Goal: Information Seeking & Learning: Learn about a topic

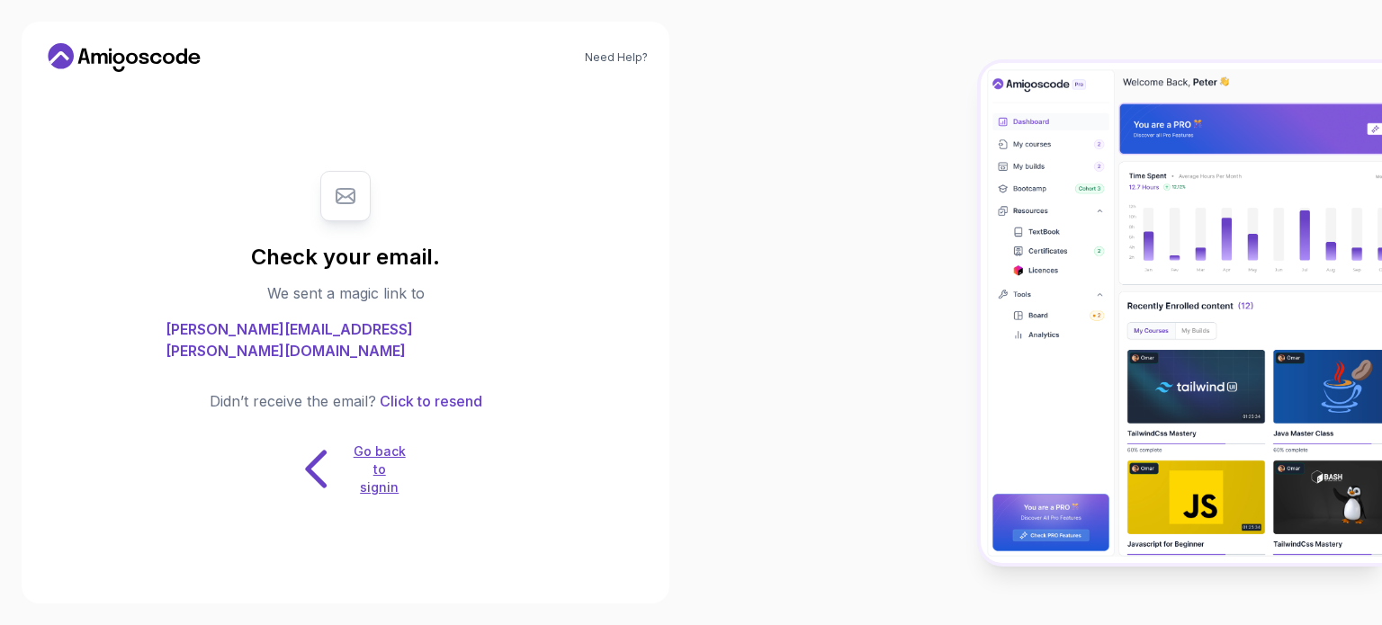
click at [385, 474] on p "Go back to signin" at bounding box center [380, 470] width 54 height 54
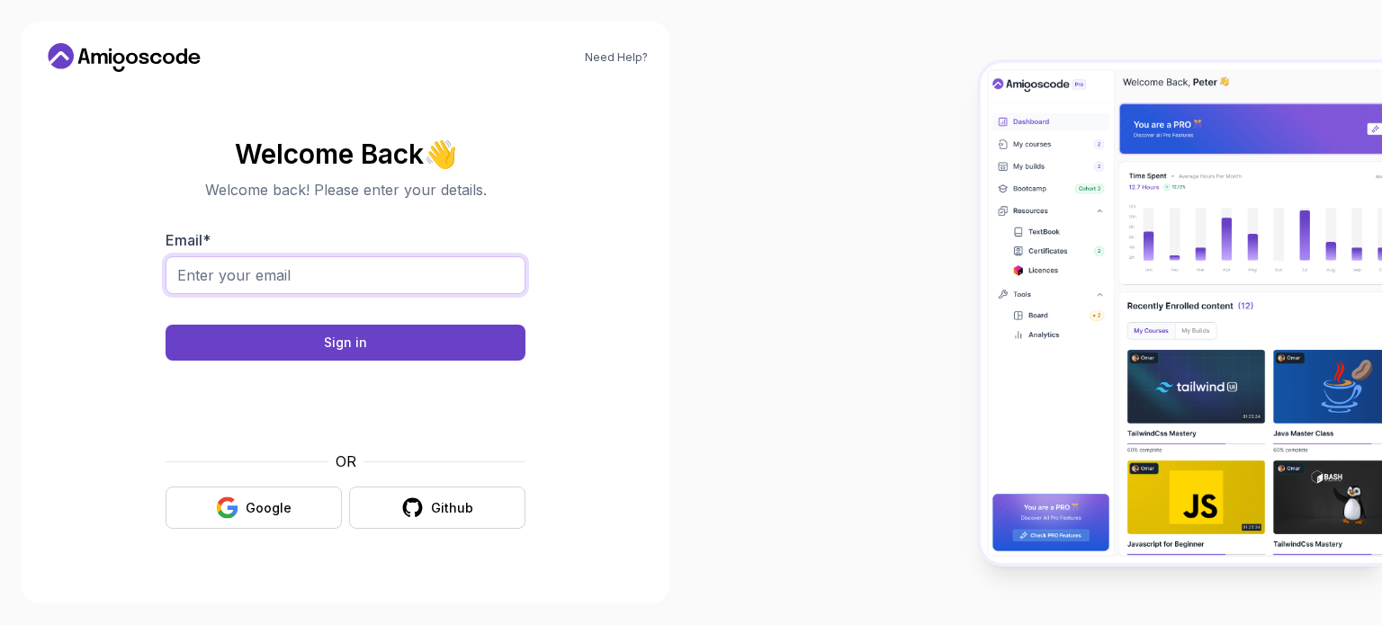
click at [245, 274] on input "Email *" at bounding box center [346, 275] width 360 height 38
type input "shashank.sadavarte@gmail.com"
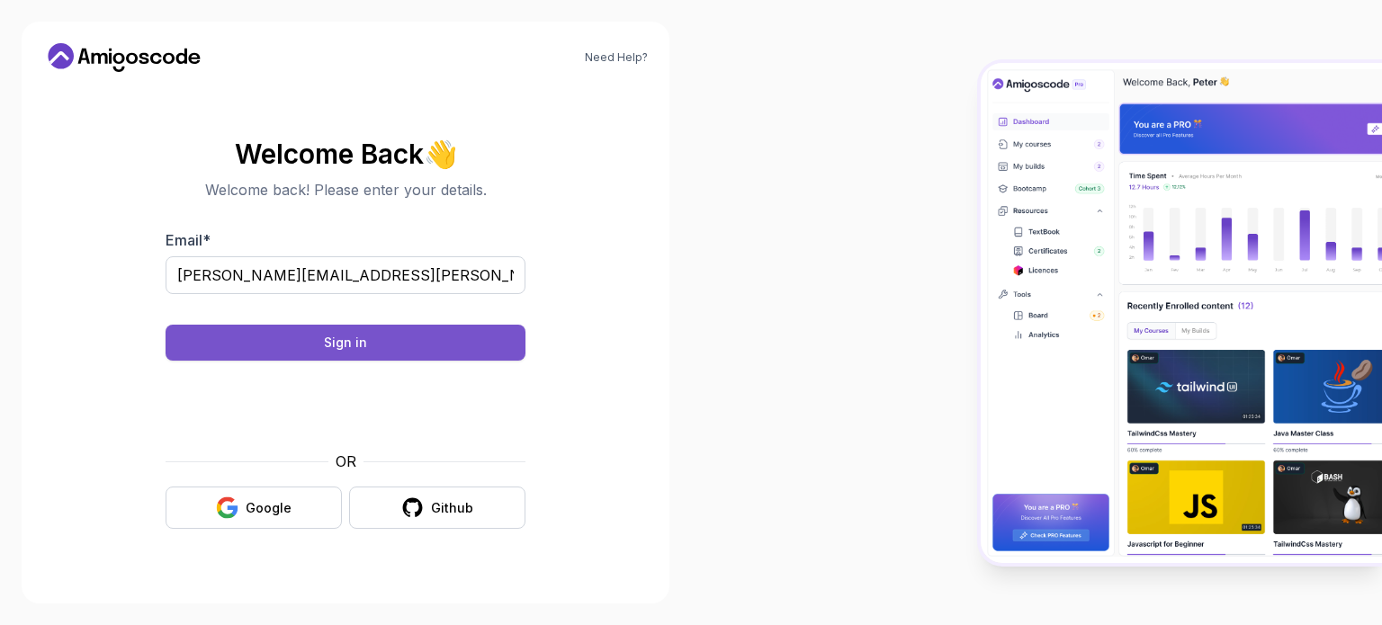
click at [320, 351] on button "Sign in" at bounding box center [346, 343] width 360 height 36
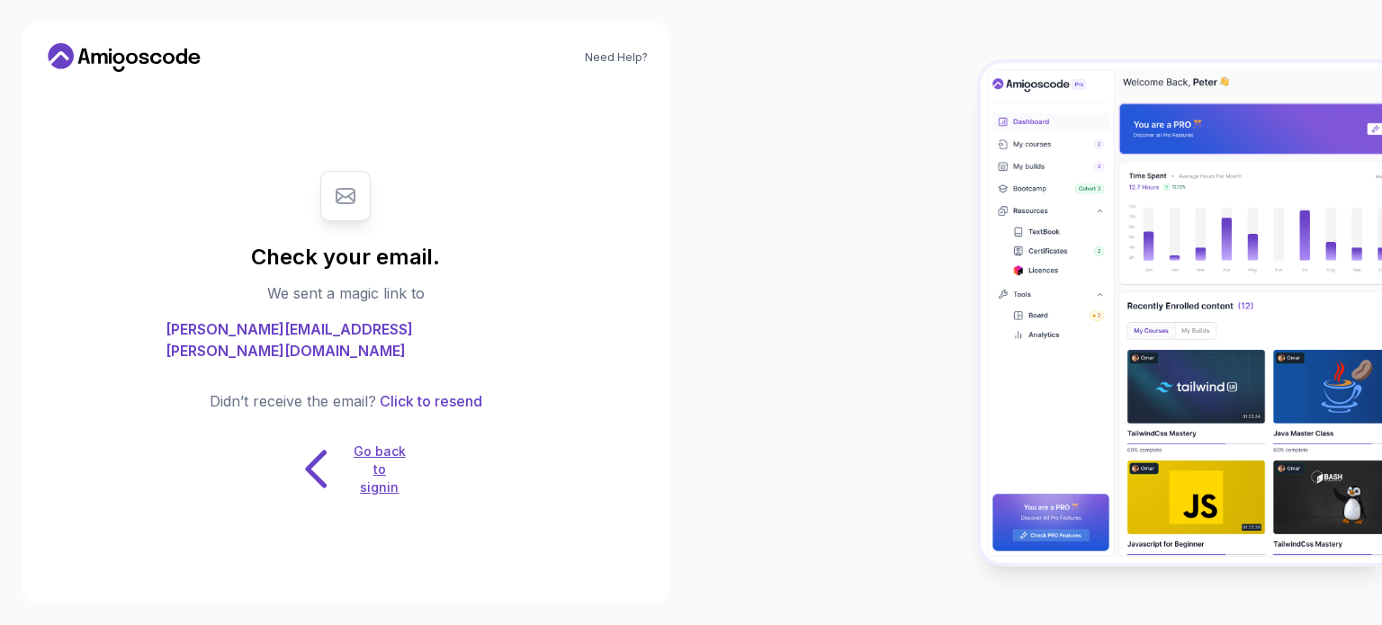
click at [372, 480] on p "Go back to signin" at bounding box center [380, 470] width 54 height 54
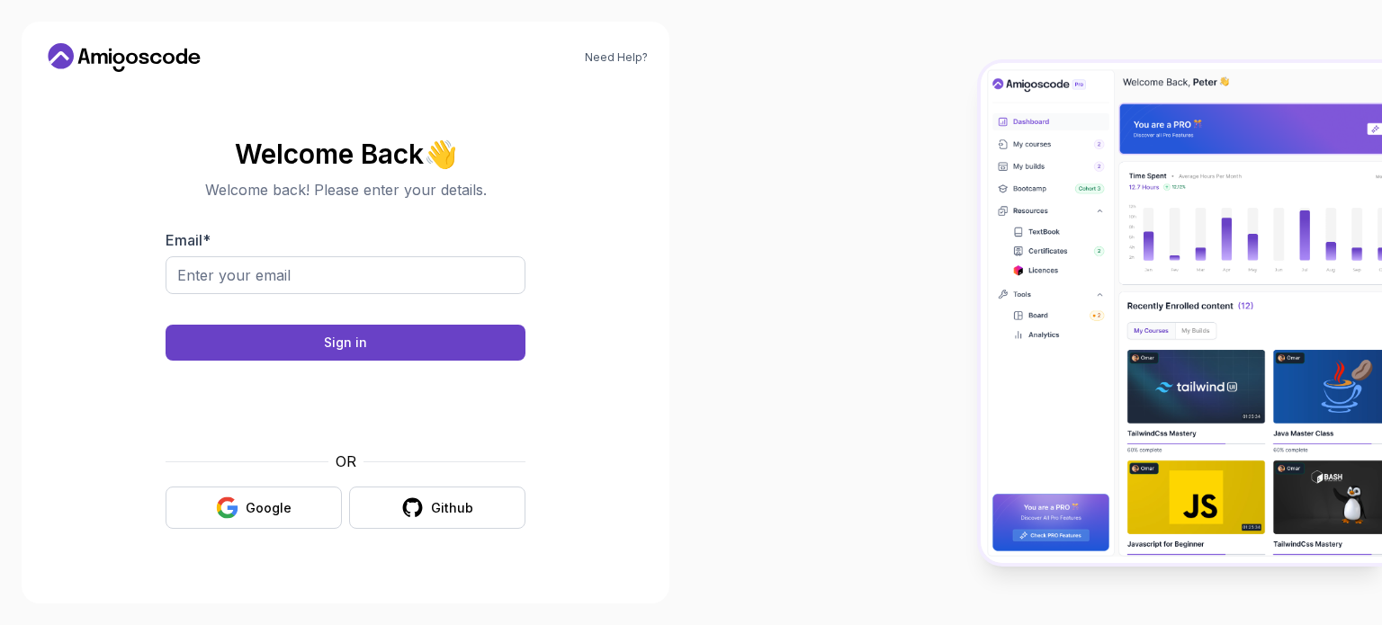
click at [63, 58] on icon at bounding box center [61, 56] width 26 height 26
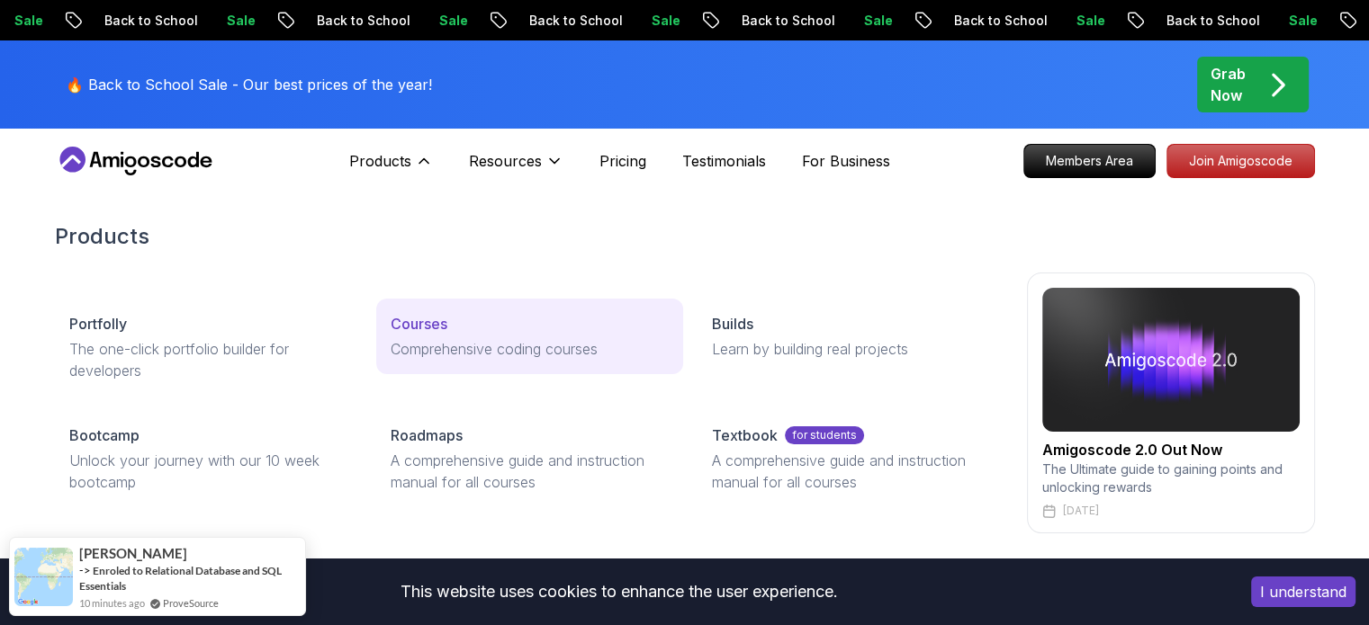
click at [422, 326] on p "Courses" at bounding box center [419, 324] width 57 height 22
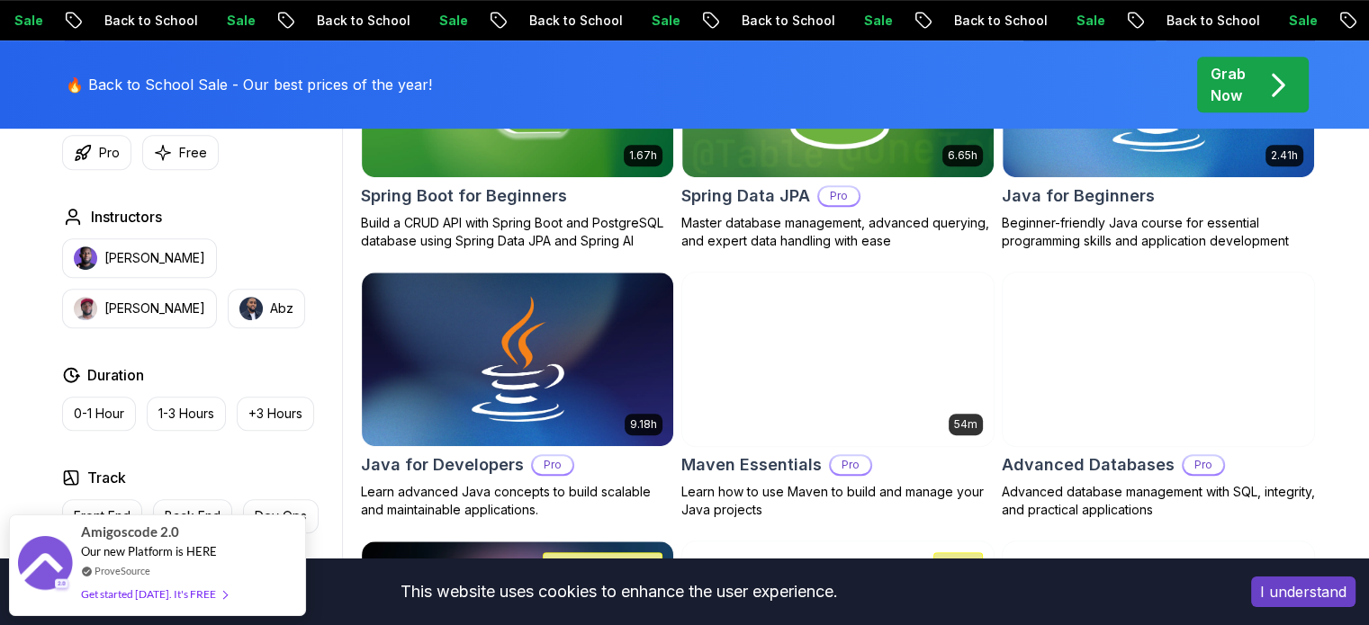
scroll to position [652, 0]
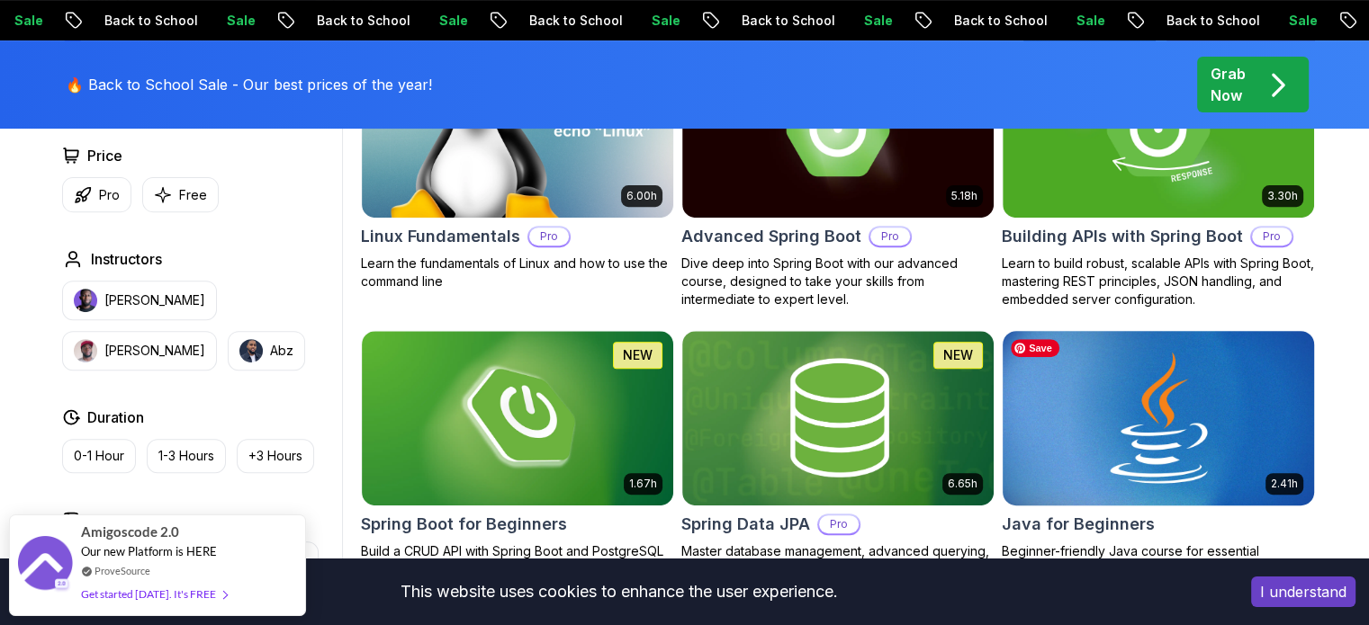
click at [1103, 432] on img at bounding box center [1157, 418] width 327 height 183
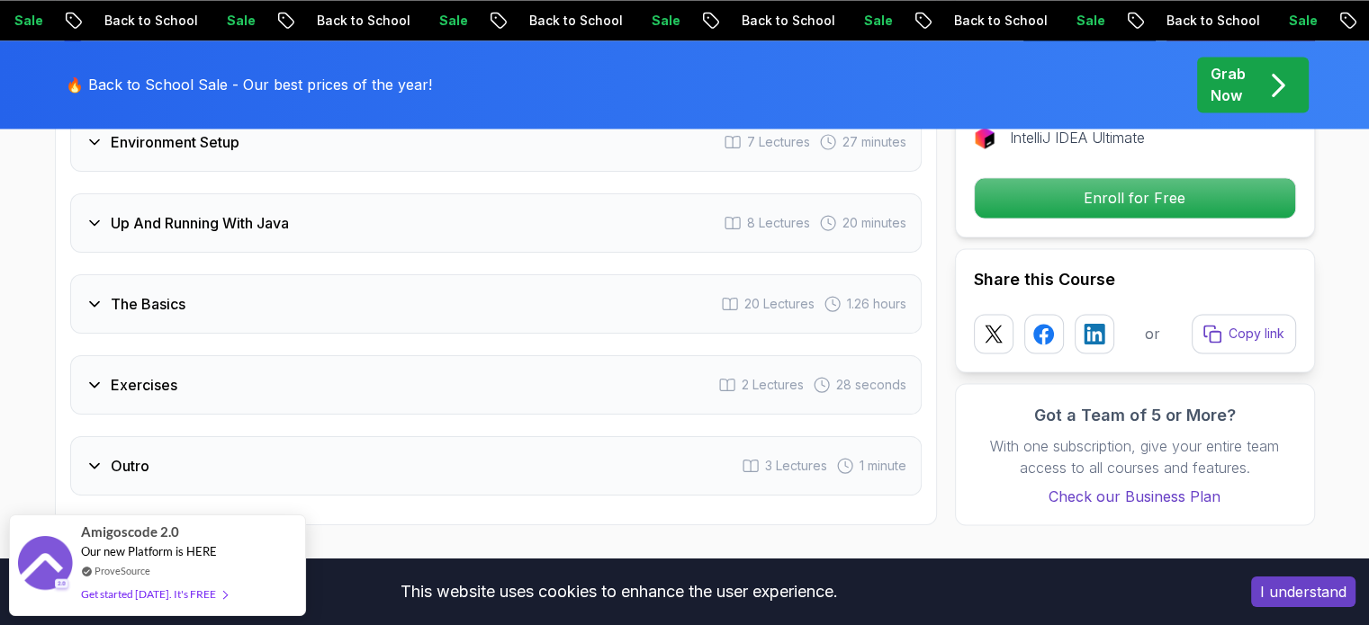
scroll to position [3041, 0]
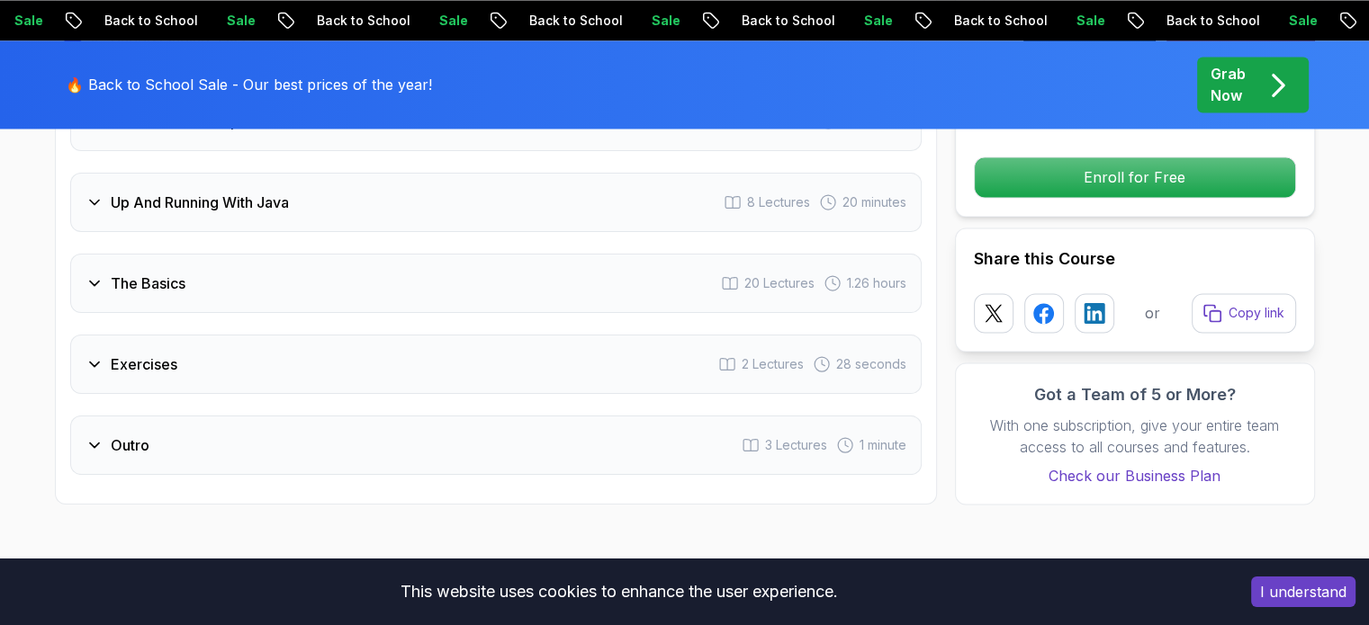
click at [94, 274] on icon at bounding box center [94, 283] width 18 height 18
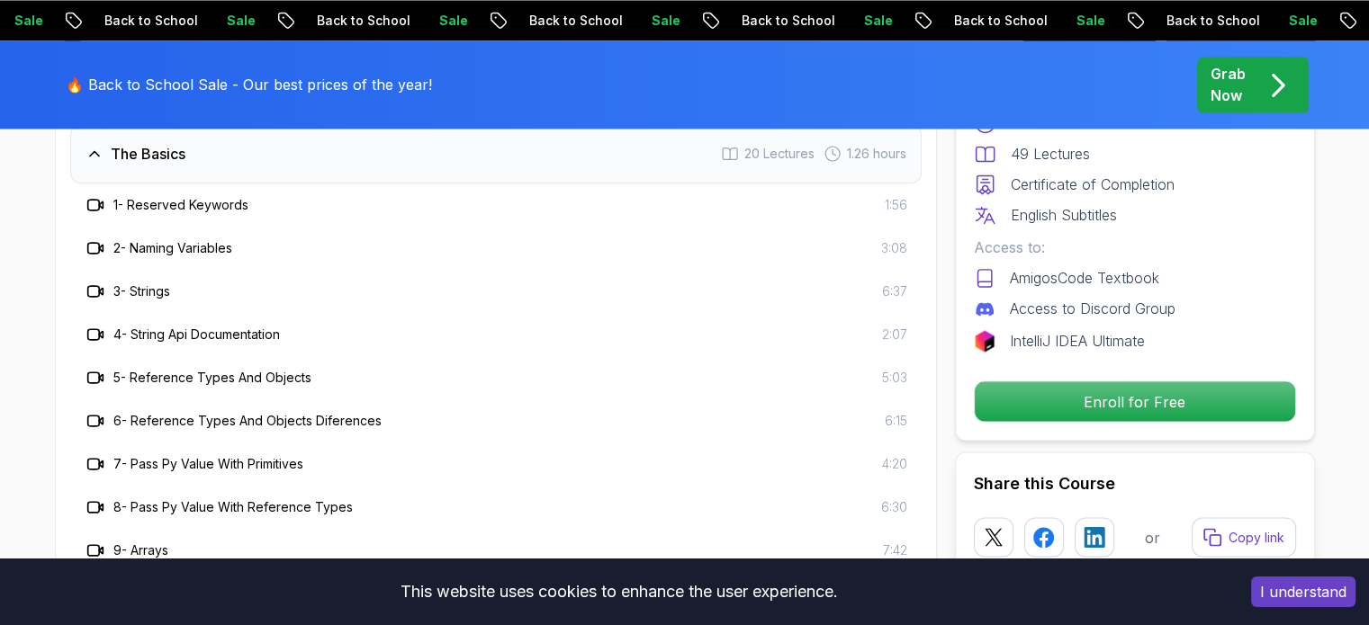
scroll to position [2911, 0]
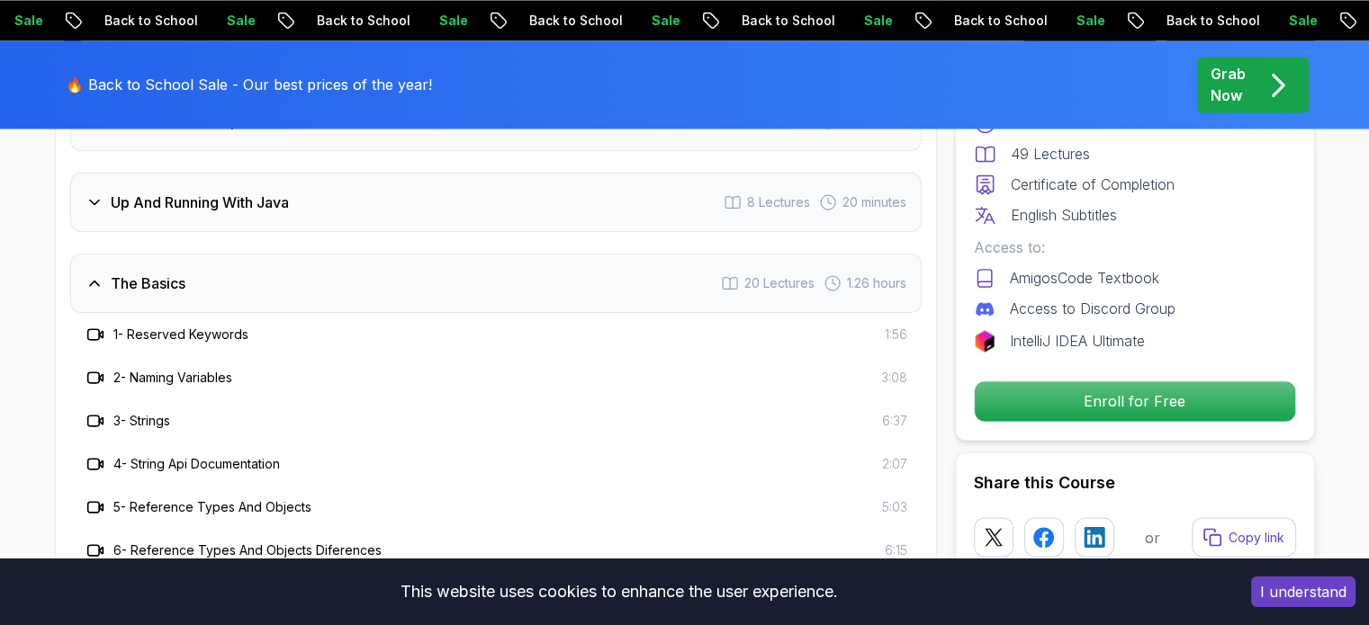
click at [86, 274] on icon at bounding box center [94, 283] width 18 height 18
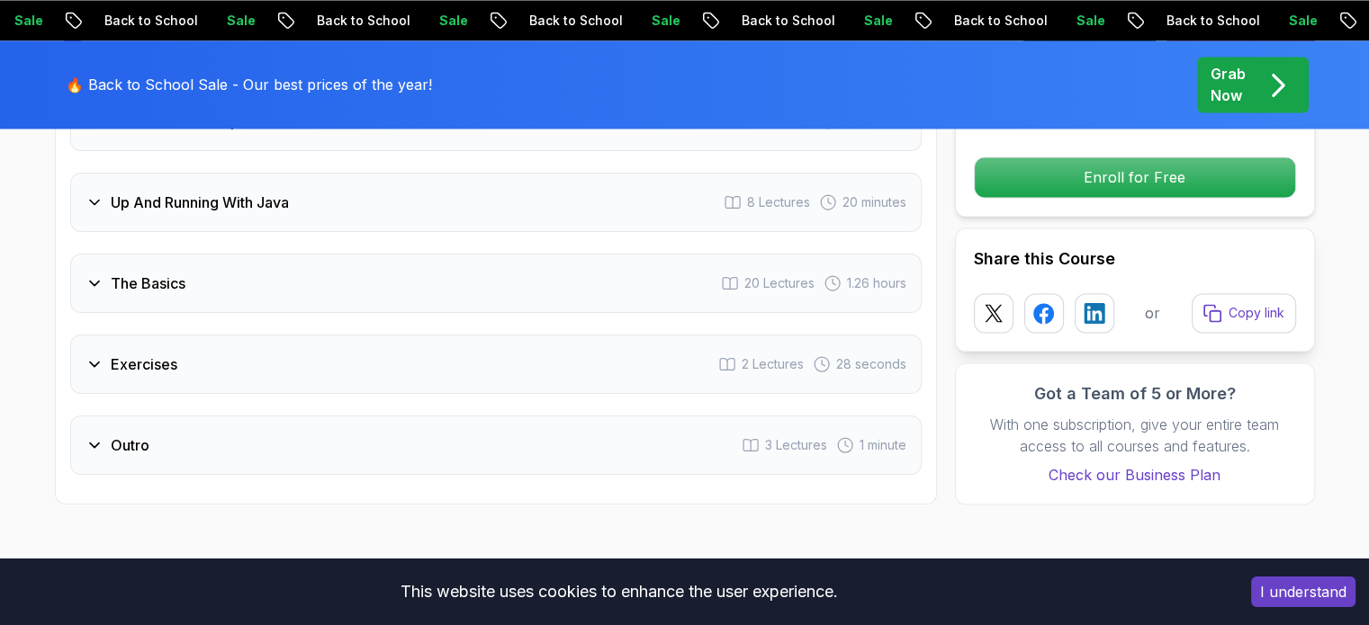
click at [91, 363] on icon at bounding box center [94, 365] width 9 height 4
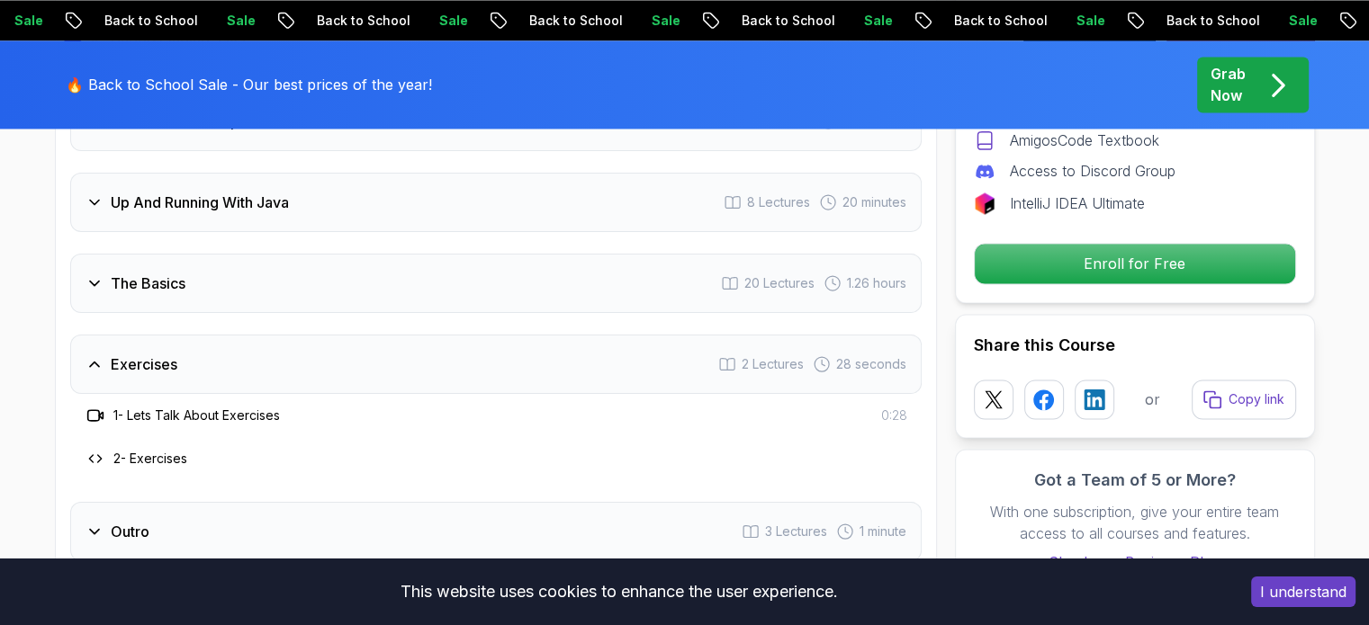
click at [91, 363] on icon at bounding box center [94, 365] width 9 height 4
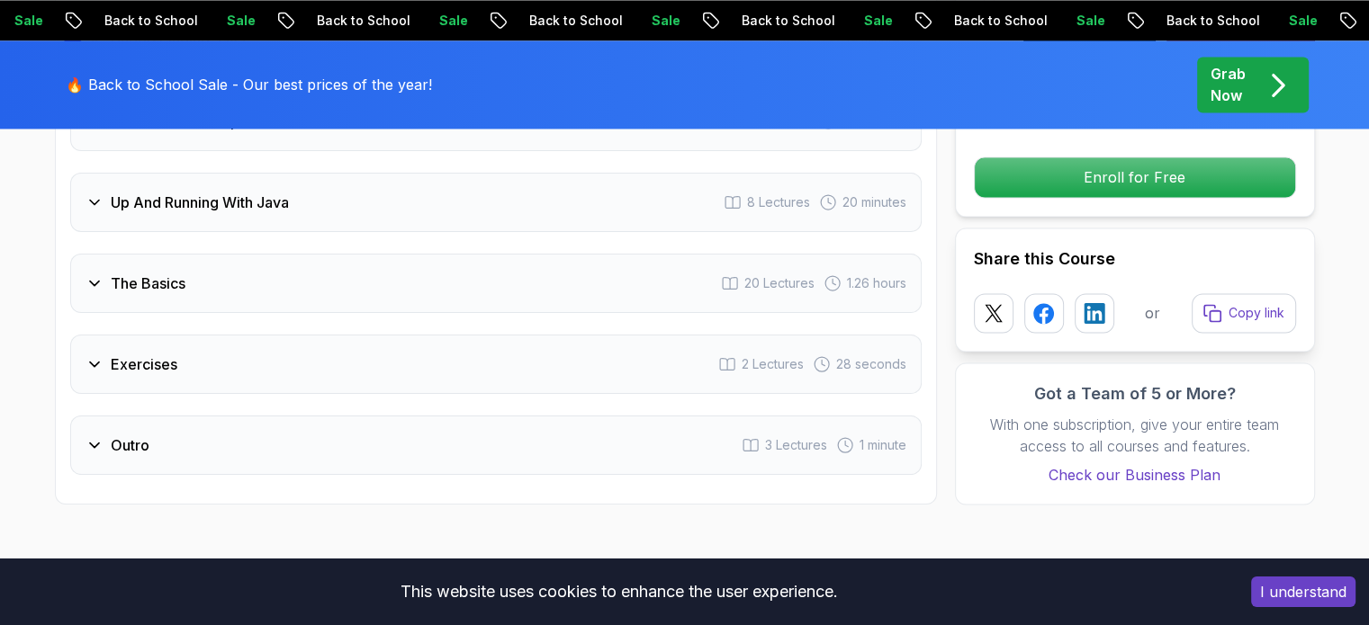
click at [91, 363] on icon at bounding box center [94, 365] width 9 height 4
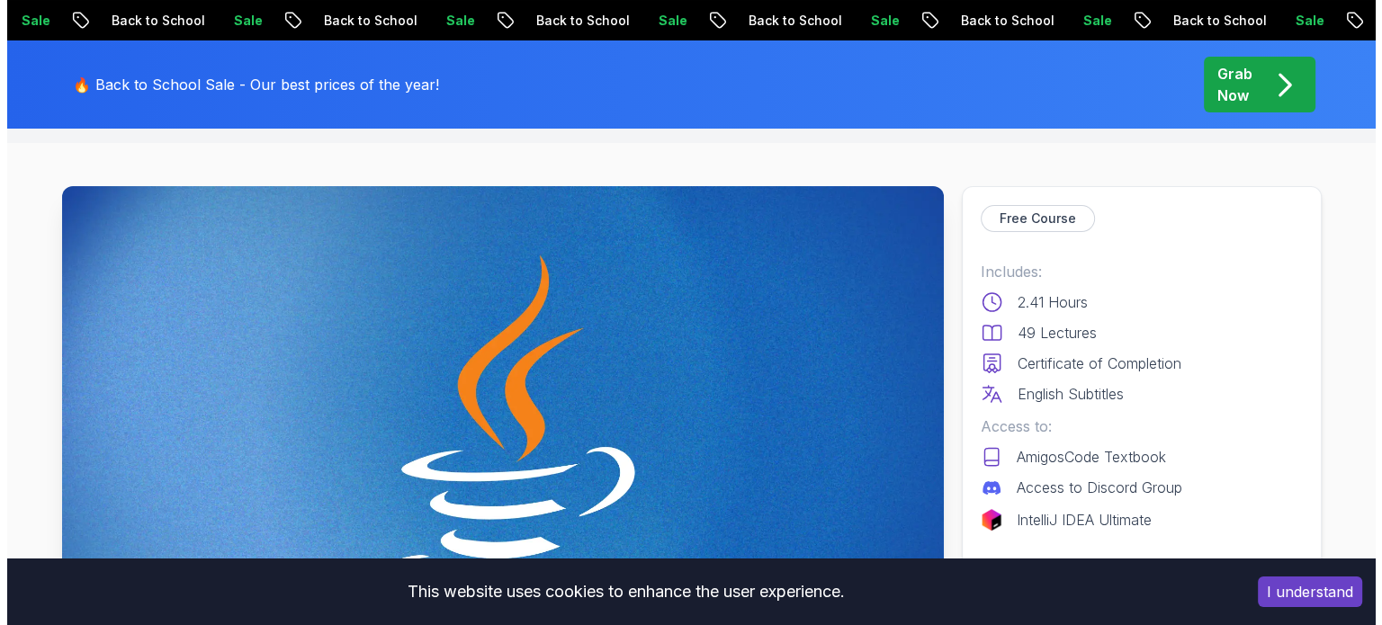
scroll to position [0, 0]
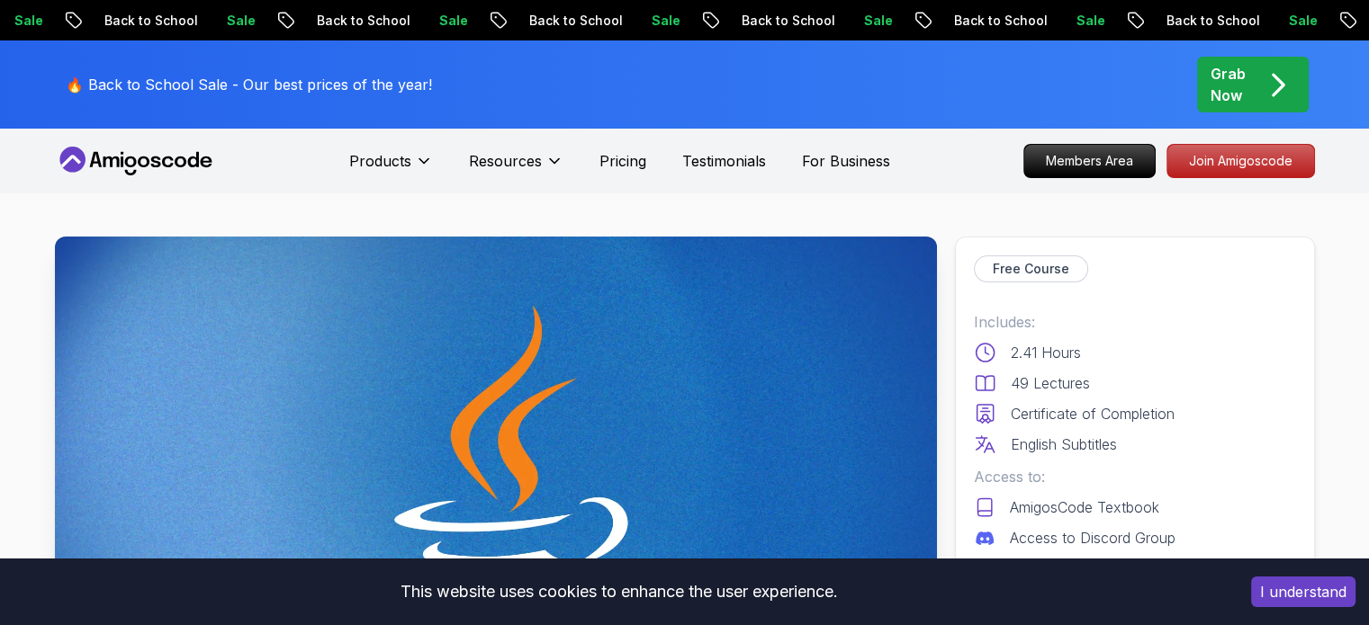
click at [178, 158] on icon at bounding box center [136, 161] width 162 height 29
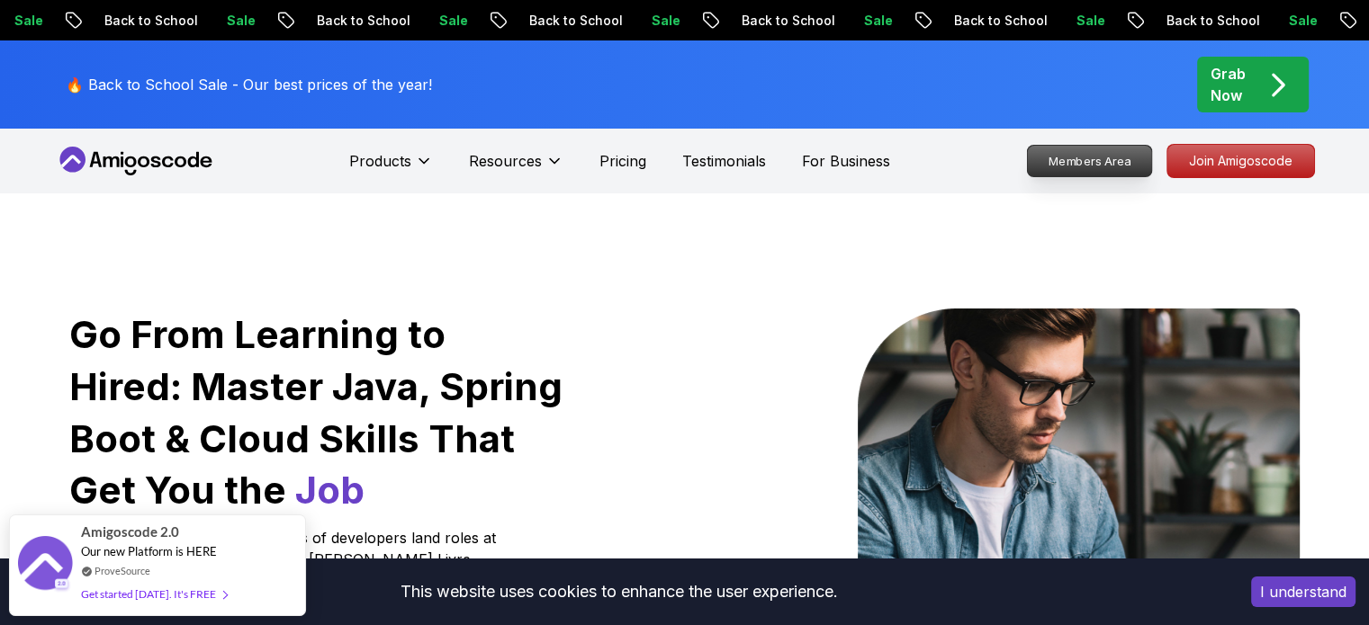
click at [1063, 168] on p "Members Area" at bounding box center [1089, 161] width 124 height 31
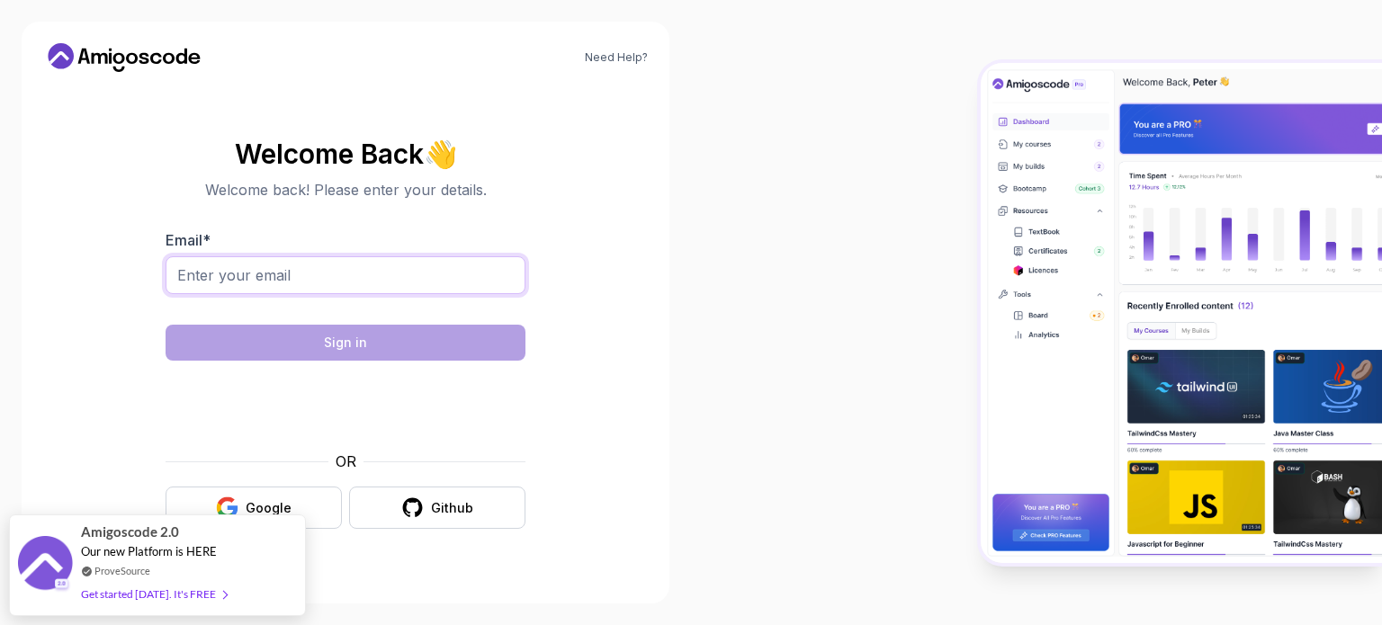
click at [229, 274] on input "Email *" at bounding box center [346, 275] width 360 height 38
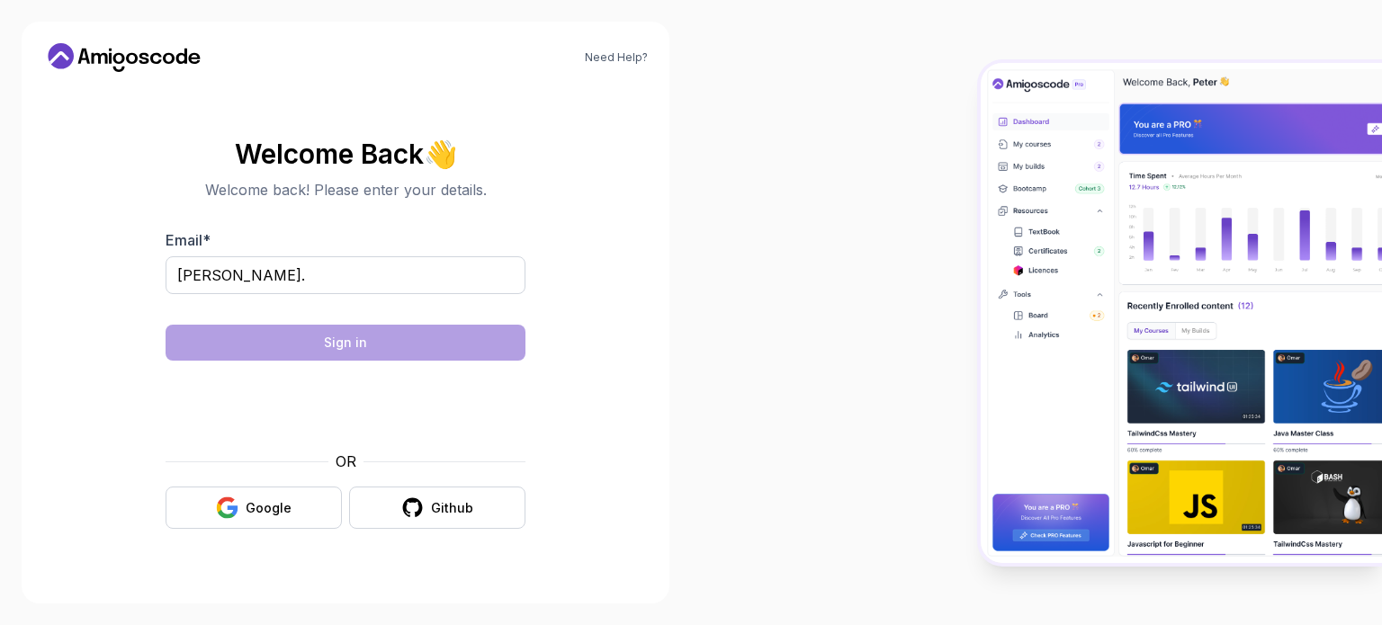
drag, startPoint x: 1319, startPoint y: 3, endPoint x: 922, endPoint y: 24, distance: 398.4
click at [922, 24] on div at bounding box center [1036, 312] width 691 height 625
drag, startPoint x: 1265, startPoint y: 1, endPoint x: 433, endPoint y: 280, distance: 878.0
click at [433, 280] on input "shashank." at bounding box center [346, 275] width 360 height 38
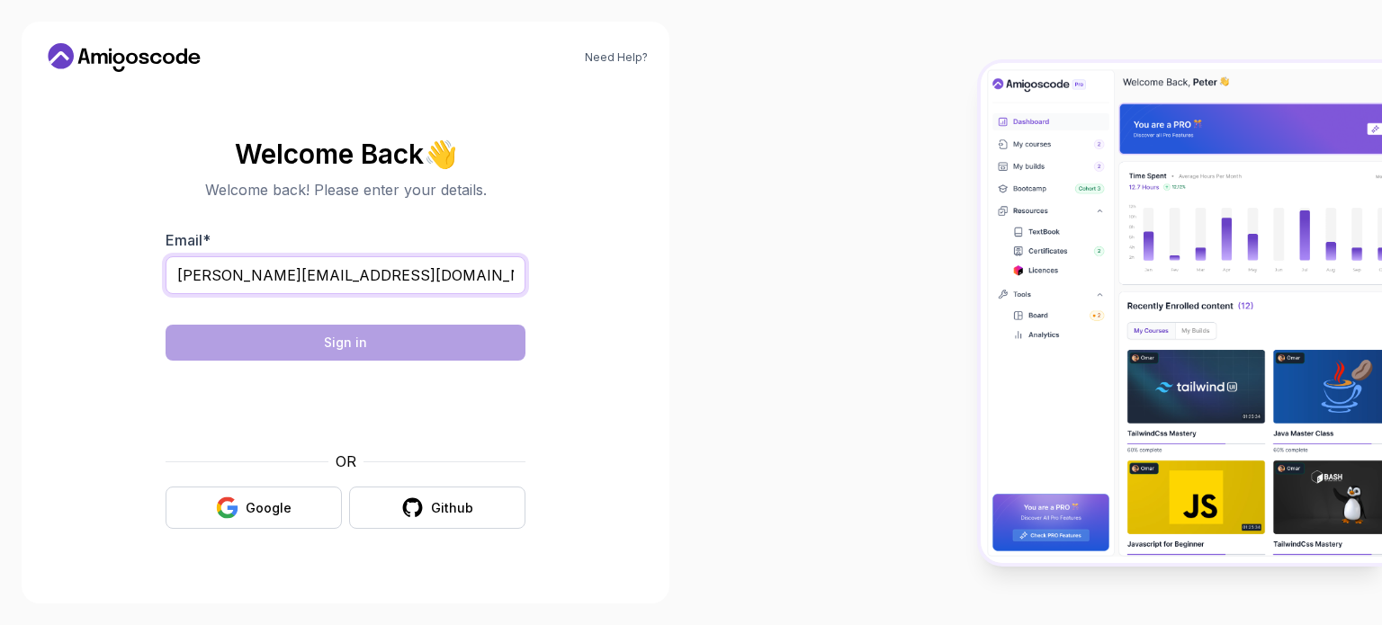
type input "shashank.9ai212@gmail.com"
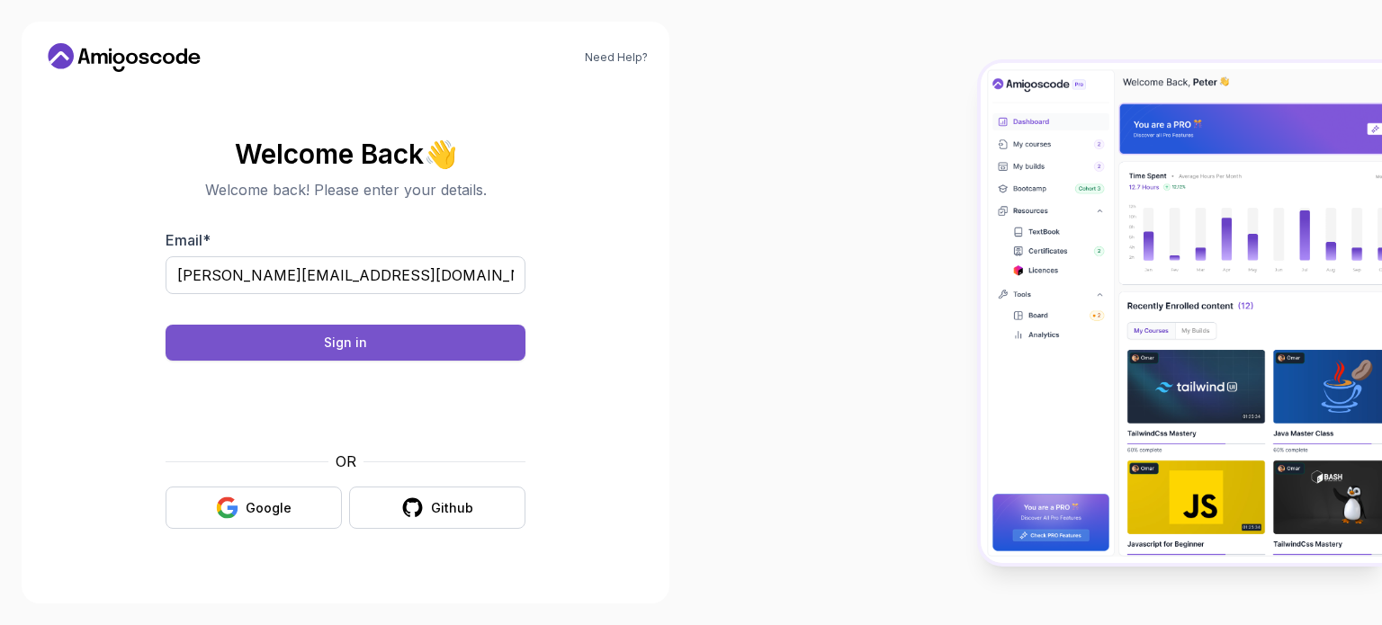
click at [339, 334] on div "Sign in" at bounding box center [345, 343] width 43 height 18
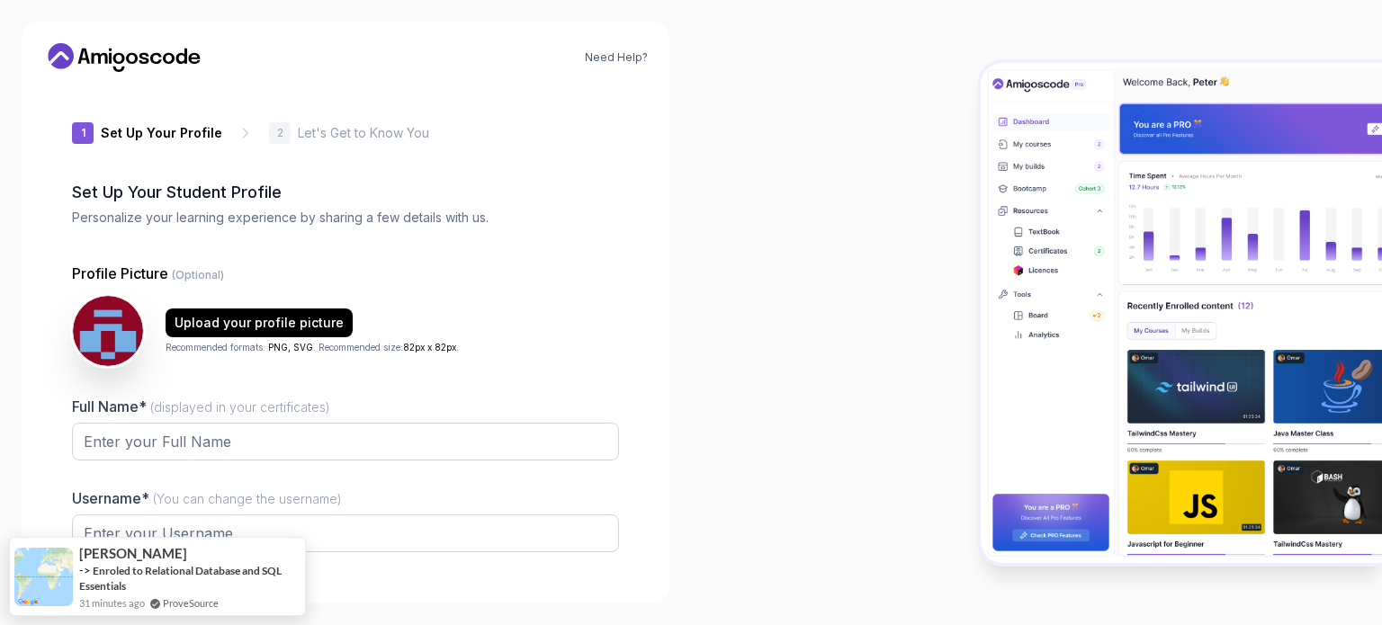
type input "royalfalcon89c0d"
click at [328, 439] on input "Full Name* (displayed in your certificates)" at bounding box center [345, 442] width 547 height 38
type input "[PERSON_NAME] [PERSON_NAME]"
click at [743, 348] on div at bounding box center [1036, 312] width 691 height 625
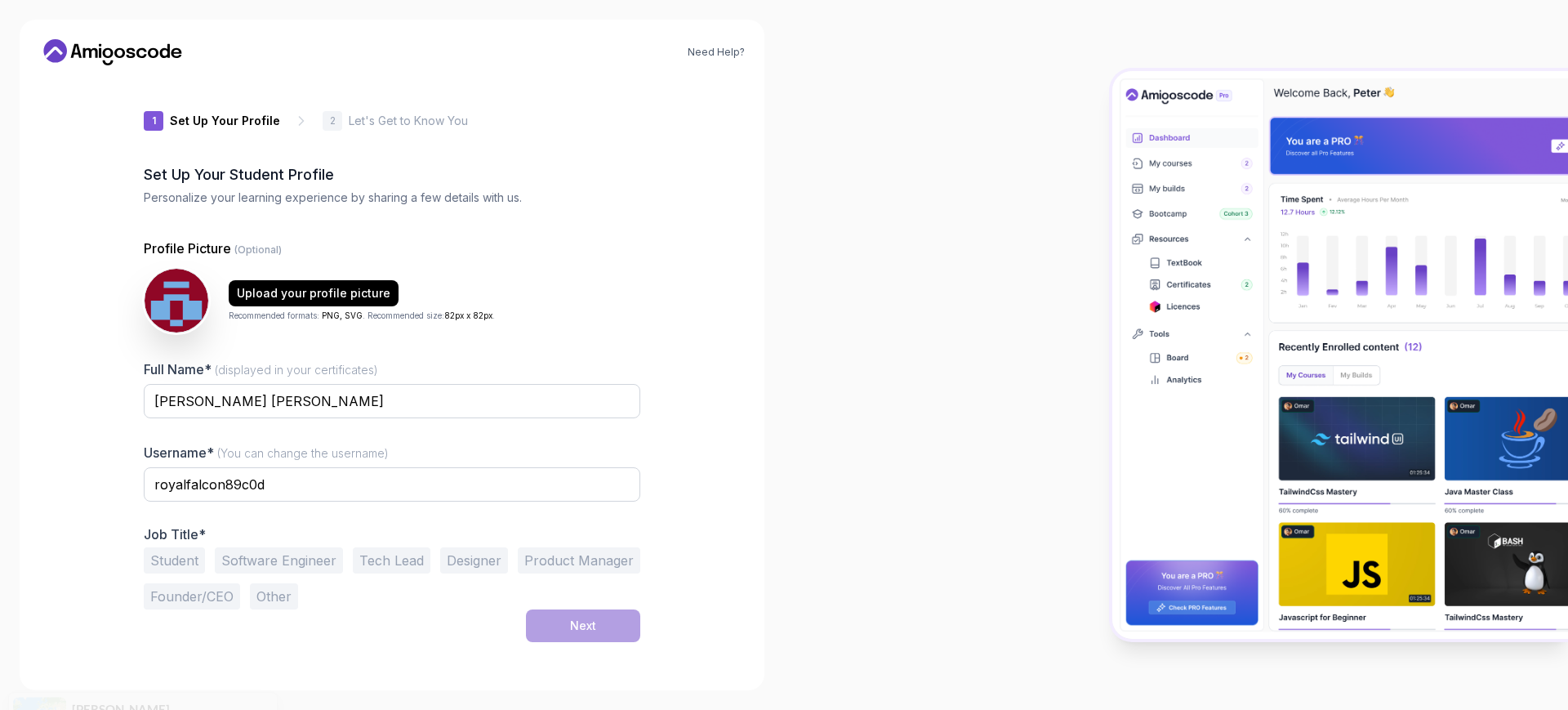
drag, startPoint x: 1253, startPoint y: 1, endPoint x: 281, endPoint y: 556, distance: 1119.3
click at [281, 556] on button "Software Engineer" at bounding box center [279, 560] width 128 height 26
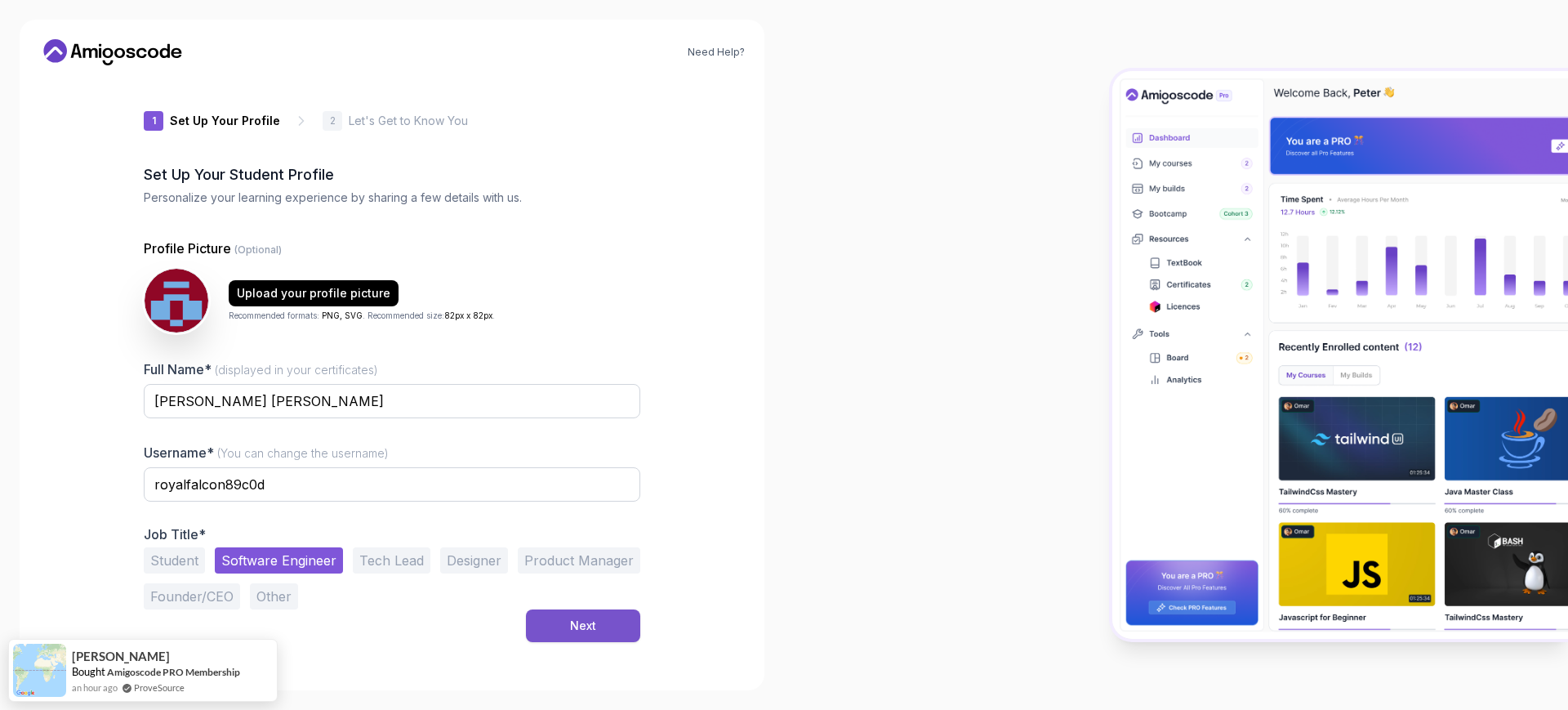
click at [583, 567] on div "Next" at bounding box center [583, 626] width 26 height 16
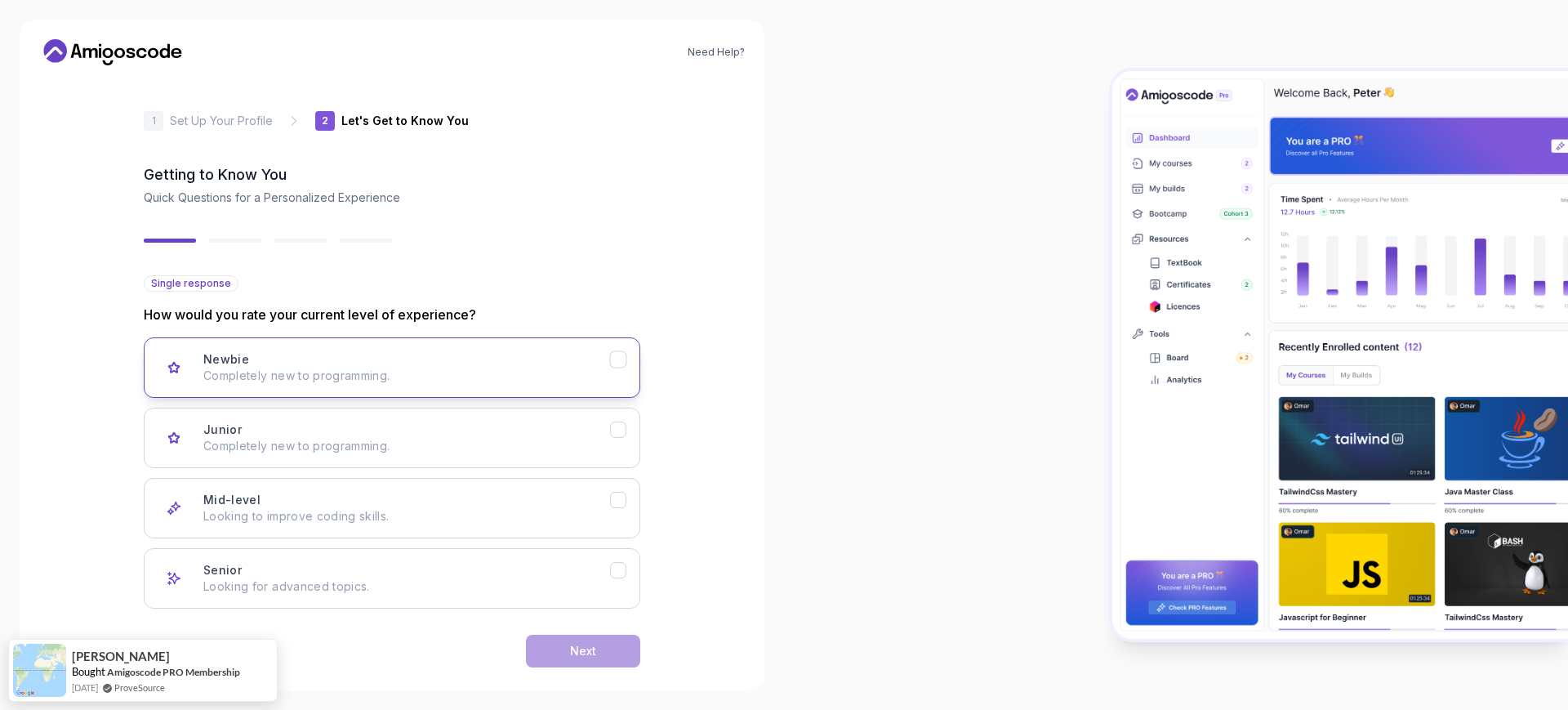
click at [418, 390] on button "Newbie Completely new to programming." at bounding box center [391, 368] width 496 height 61
click at [580, 567] on div "Next" at bounding box center [583, 651] width 26 height 16
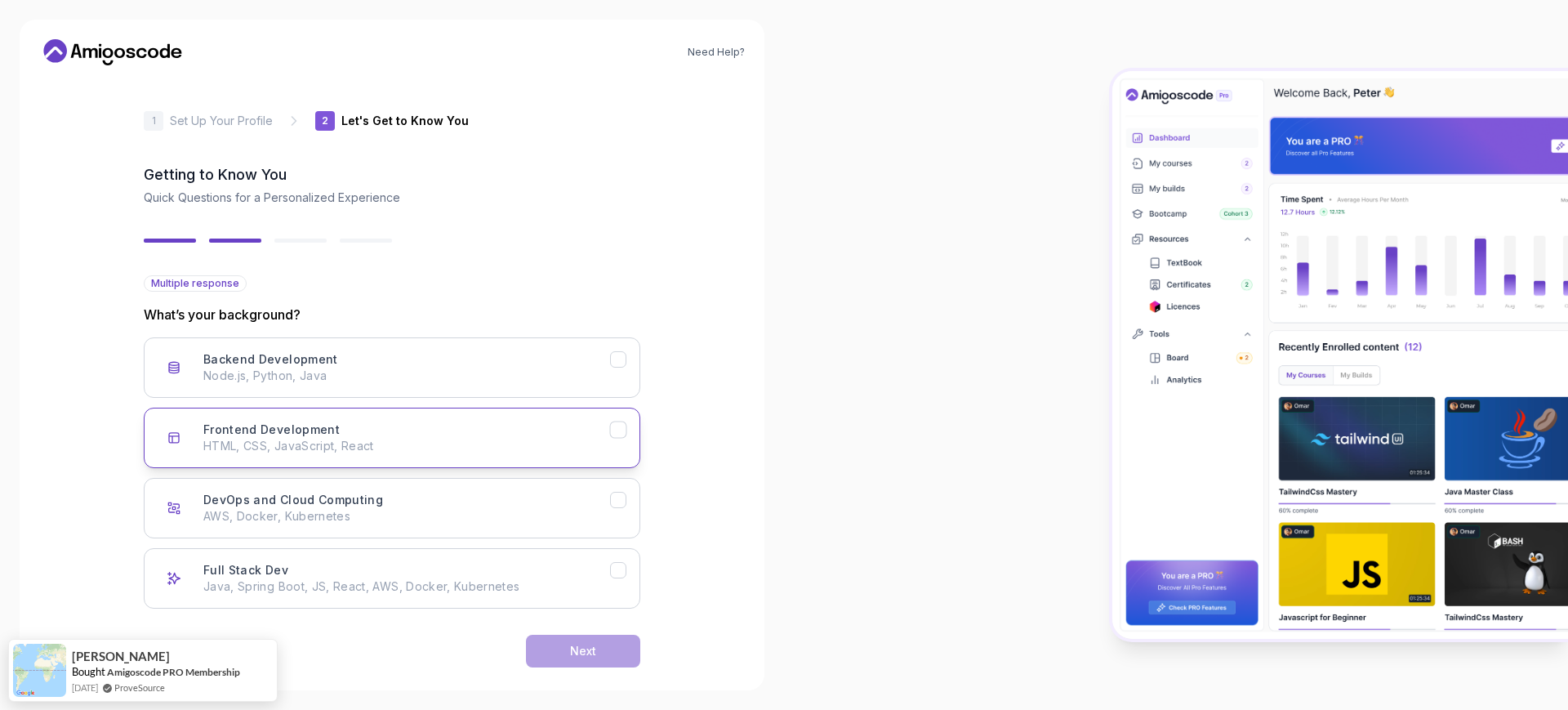
click at [380, 439] on p "HTML, CSS, JavaScript, React" at bounding box center [407, 446] width 407 height 16
click at [555, 567] on button "Next" at bounding box center [583, 651] width 114 height 33
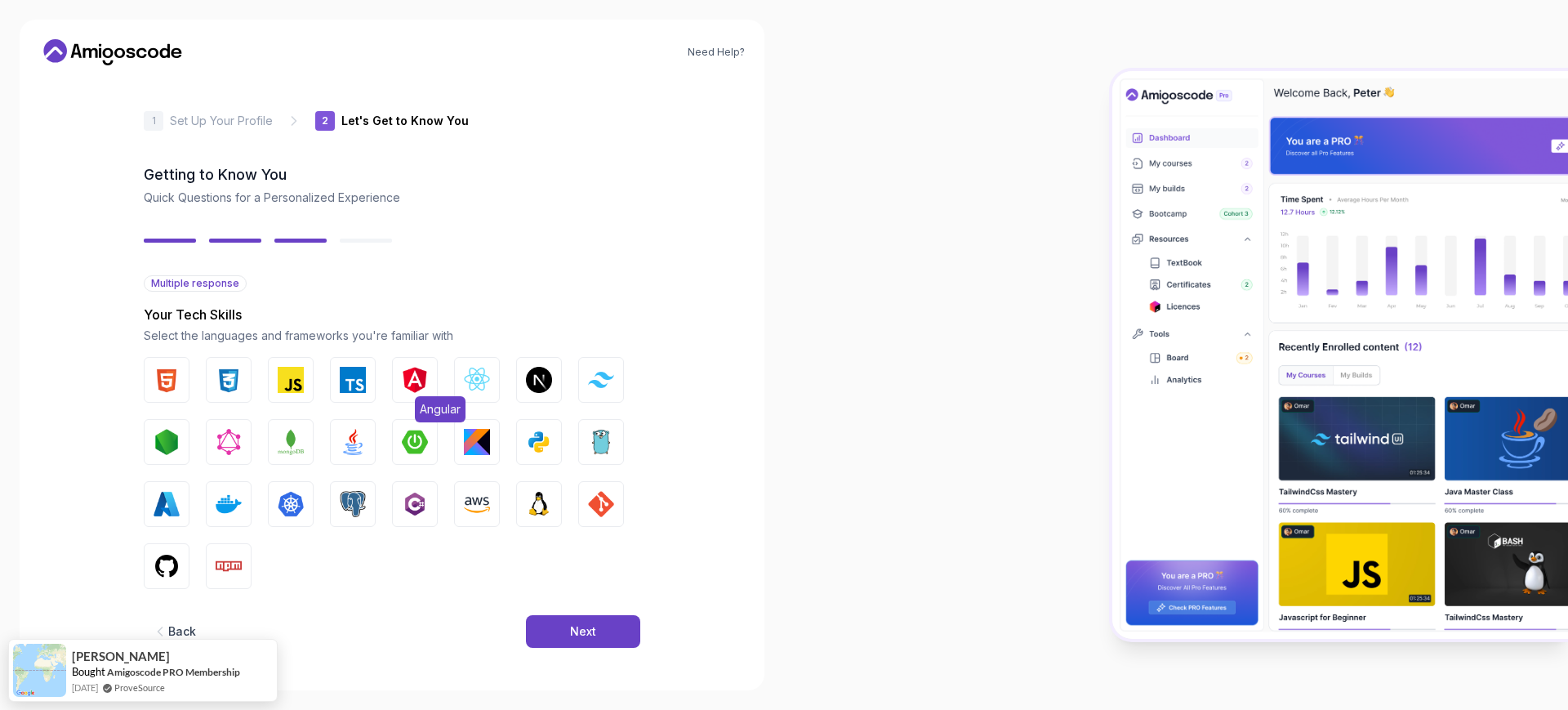
click at [407, 380] on img "button" at bounding box center [415, 380] width 26 height 26
click at [573, 567] on div "Next" at bounding box center [583, 632] width 26 height 16
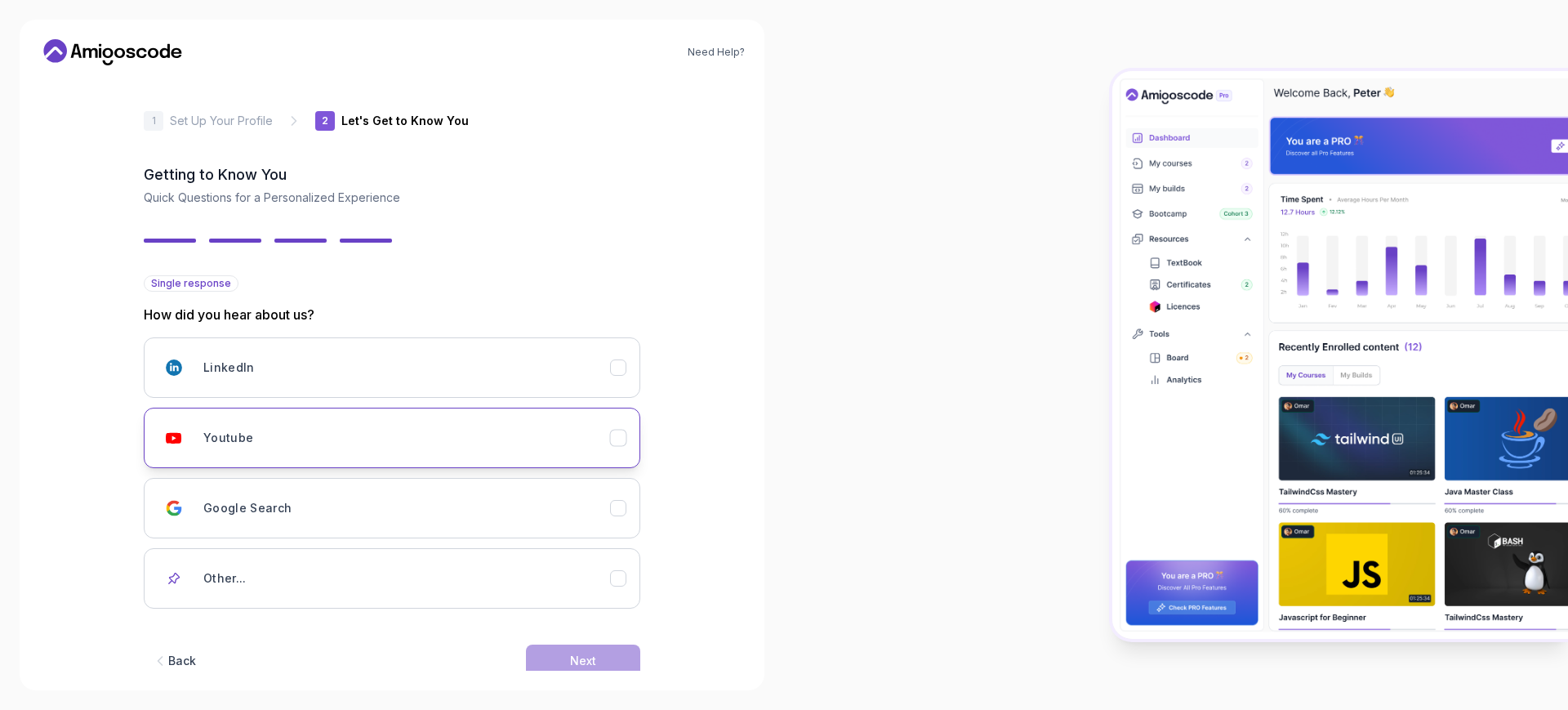
click at [385, 453] on div "Youtube" at bounding box center [407, 438] width 407 height 33
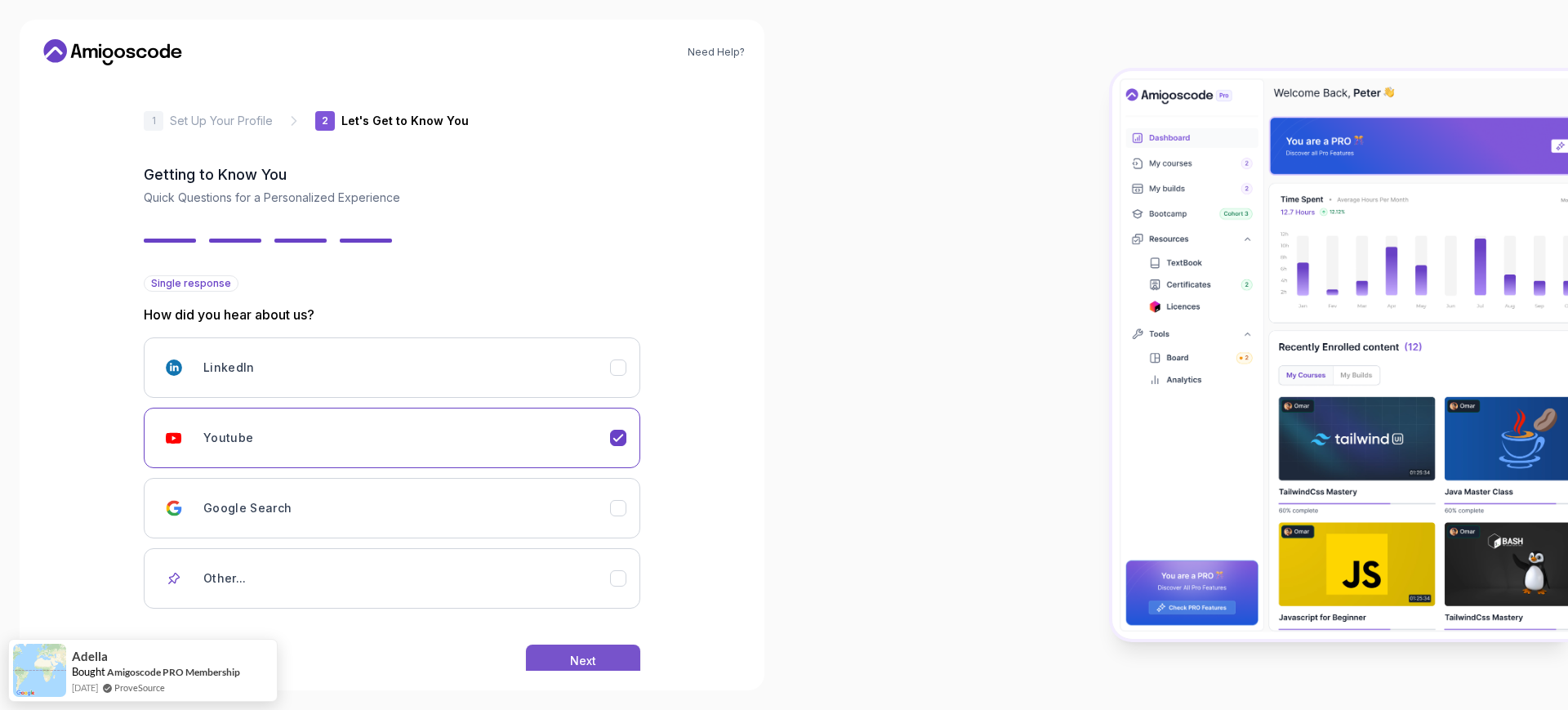
click at [559, 567] on button "Next" at bounding box center [583, 661] width 114 height 33
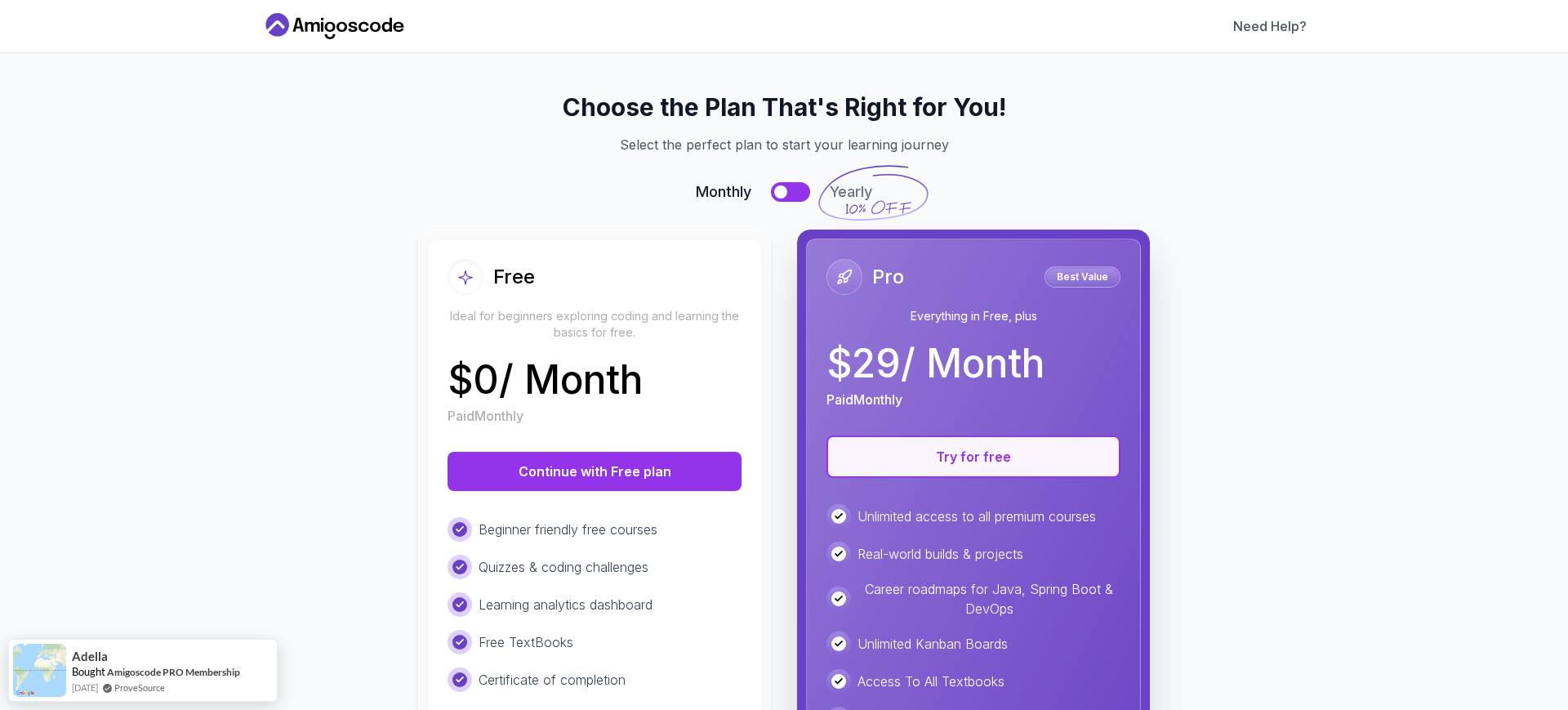
click at [918, 463] on button "Try for free" at bounding box center [974, 457] width 294 height 43
click at [916, 468] on button "Try for free" at bounding box center [974, 457] width 294 height 43
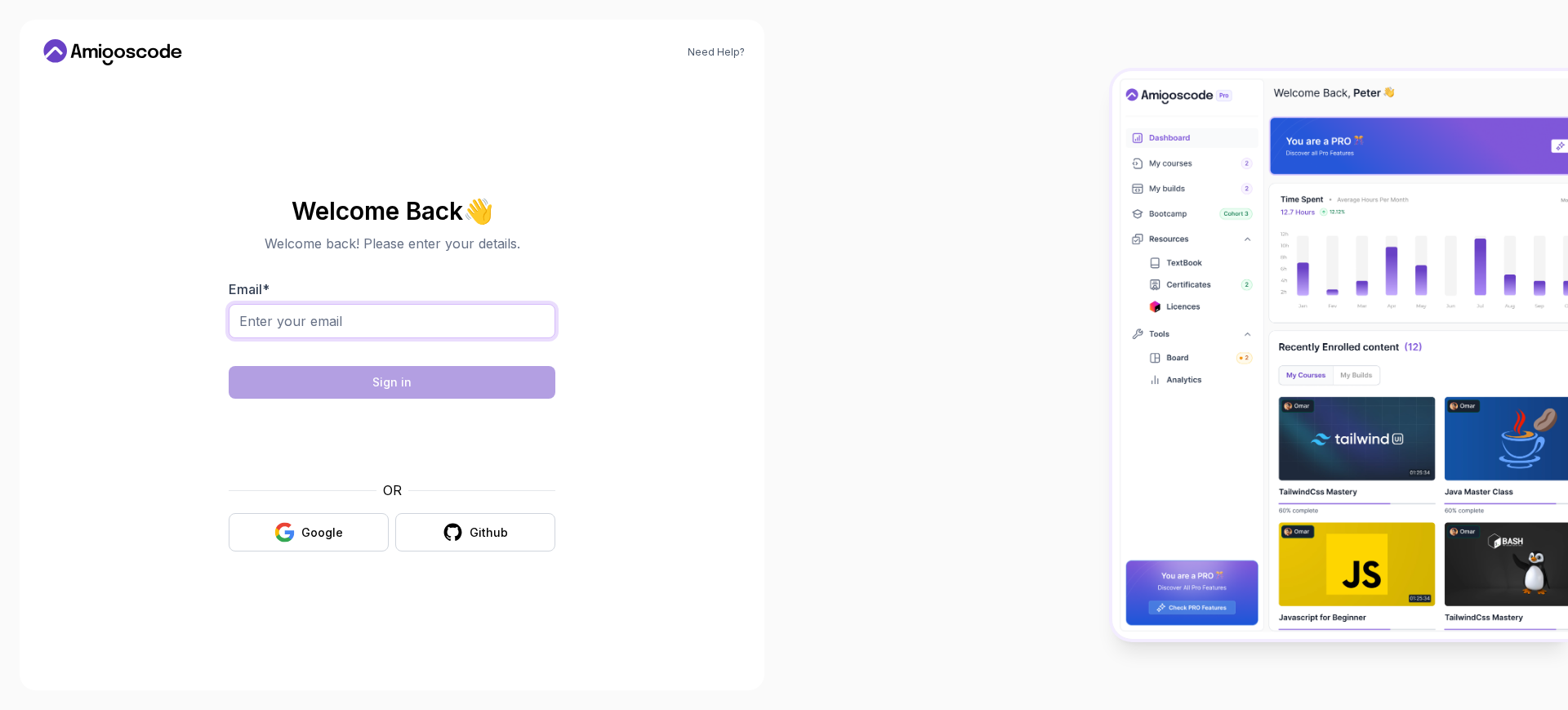
click at [372, 327] on input "Email *" at bounding box center [392, 321] width 327 height 35
type input "shashank.9ai212@gmail.com"
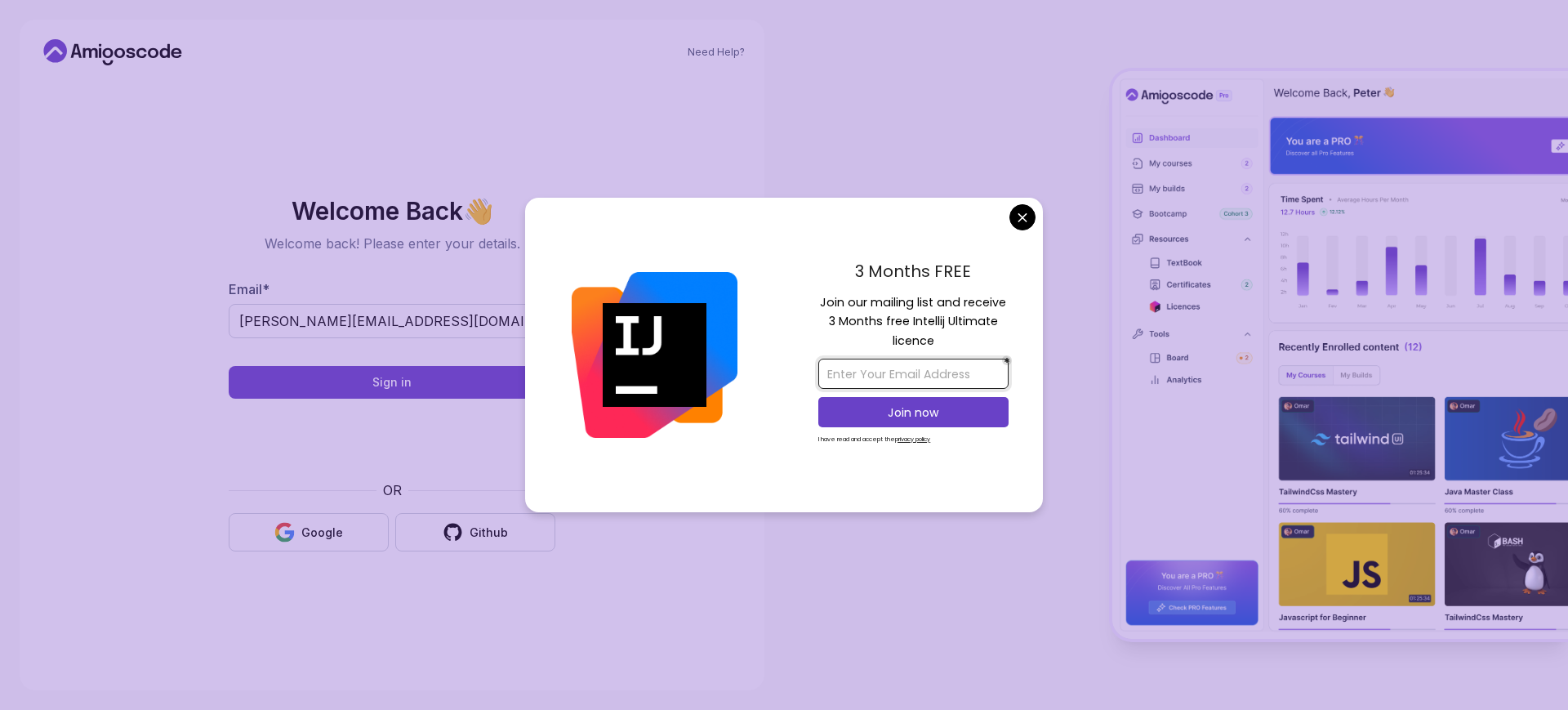
click at [952, 380] on input "email" at bounding box center [914, 373] width 191 height 30
type input "shashank.9ai212@gmail.com"
click at [936, 412] on p "Join now" at bounding box center [914, 412] width 154 height 16
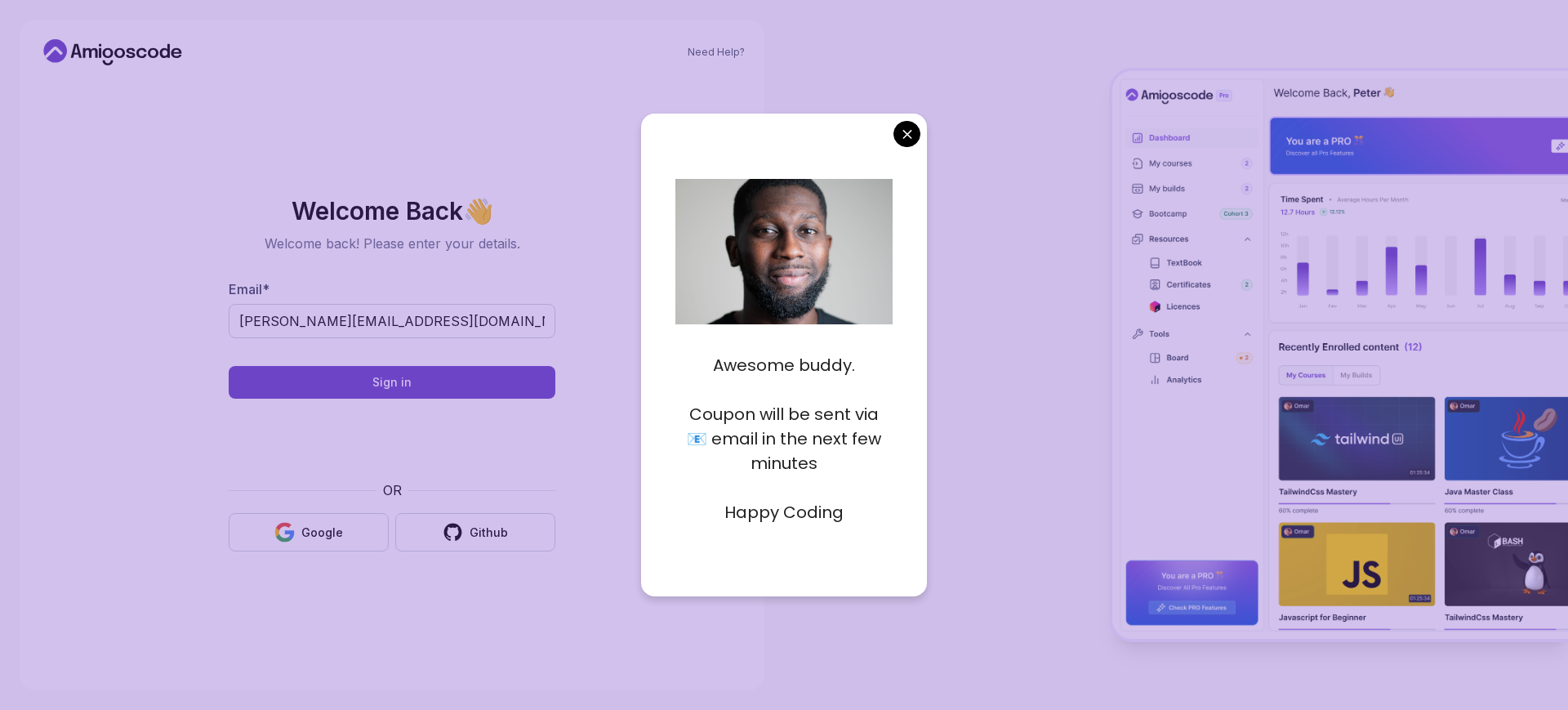
click at [913, 143] on body "Need Help? Welcome Back 👋 Welcome back! Please enter your details. Email * shas…" at bounding box center [784, 355] width 1568 height 710
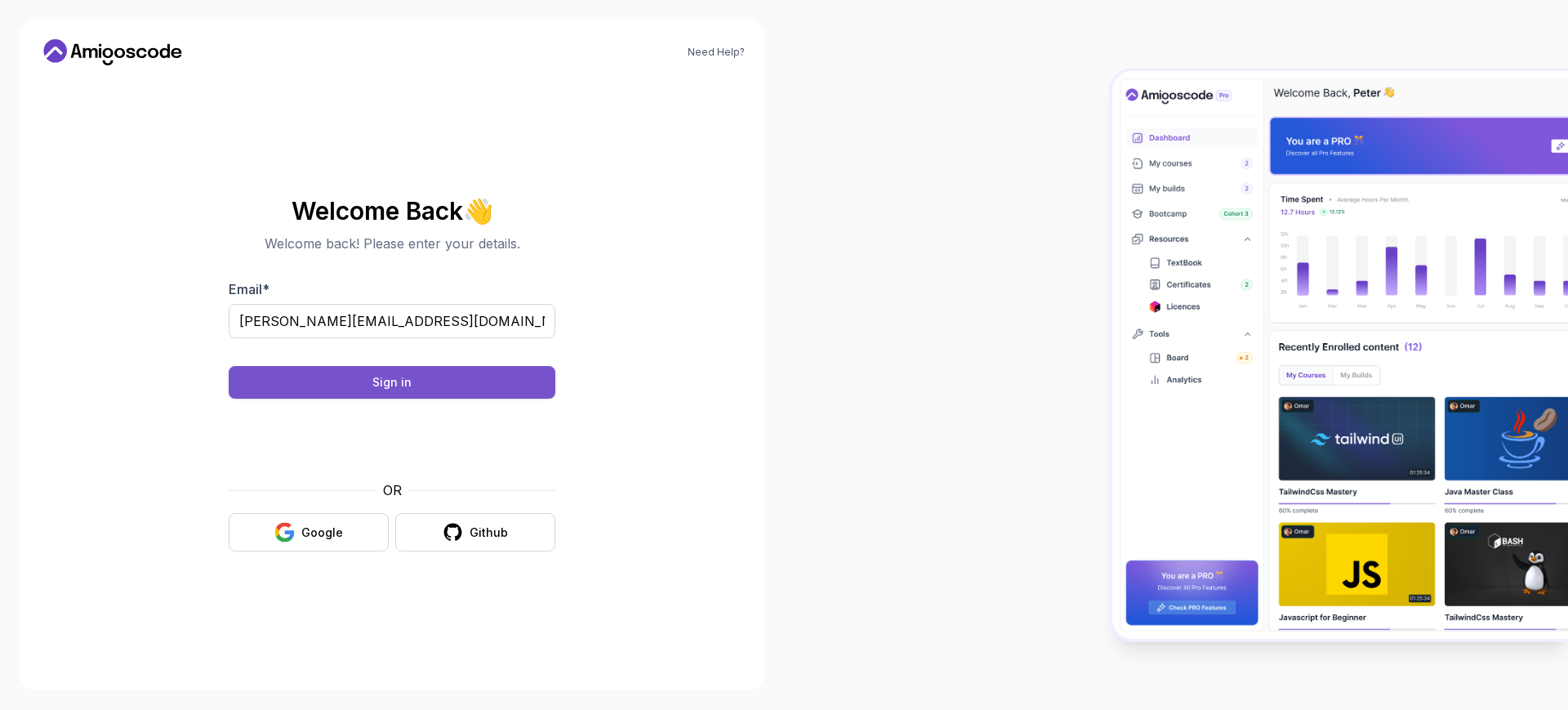
click at [423, 382] on button "Sign in" at bounding box center [392, 382] width 327 height 33
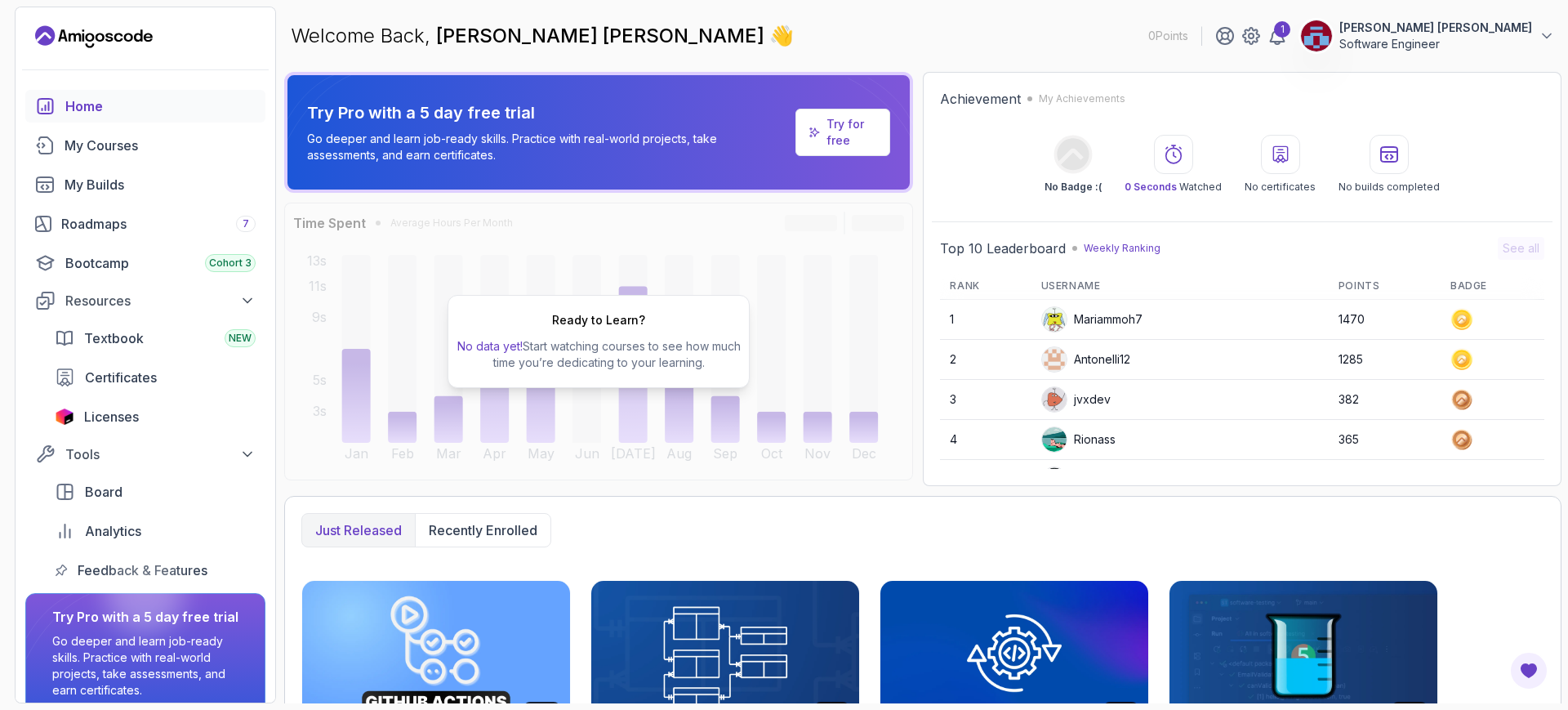
click at [1563, 656] on section "0 Points 1 [PERSON_NAME] [PERSON_NAME] Software Engineer Home My Courses My Bui…" at bounding box center [784, 355] width 1568 height 710
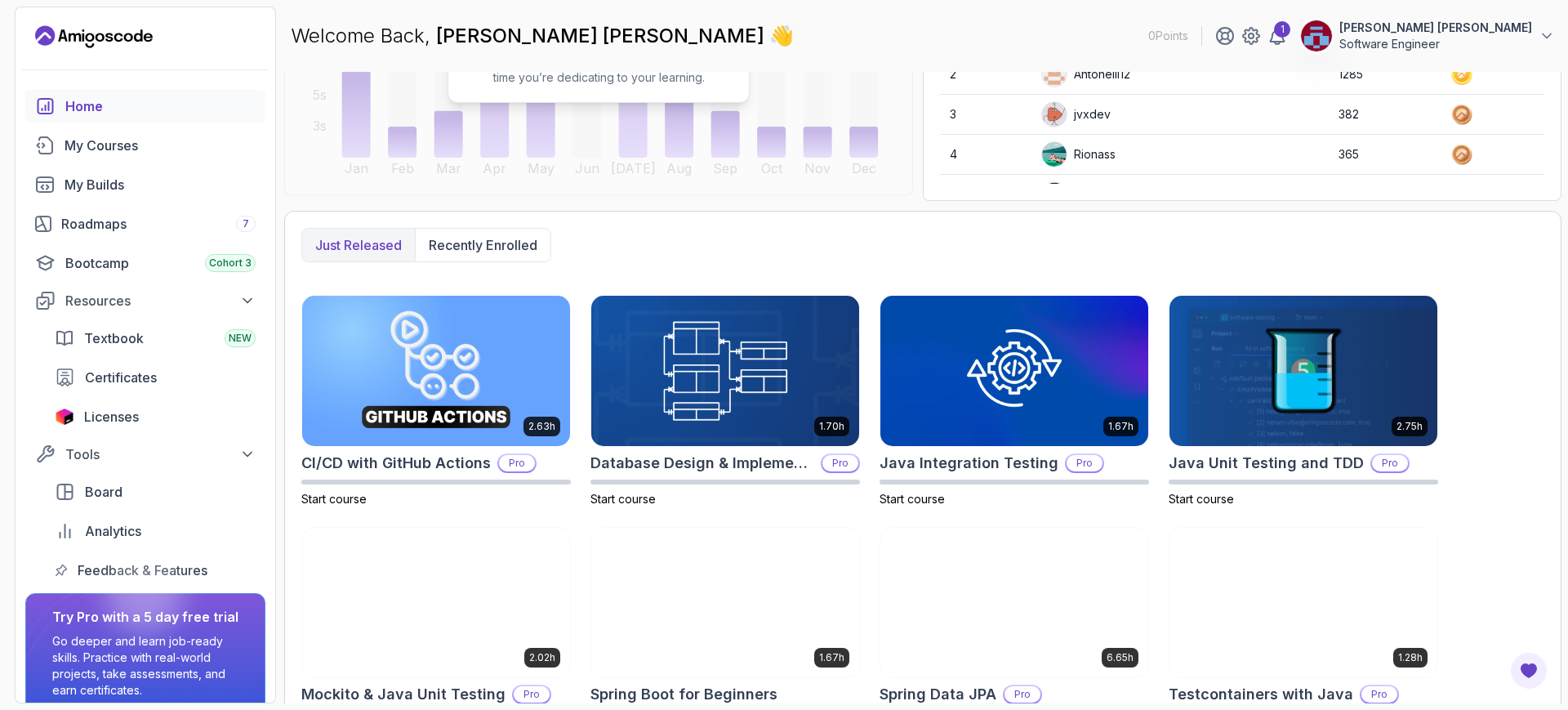
scroll to position [311, 0]
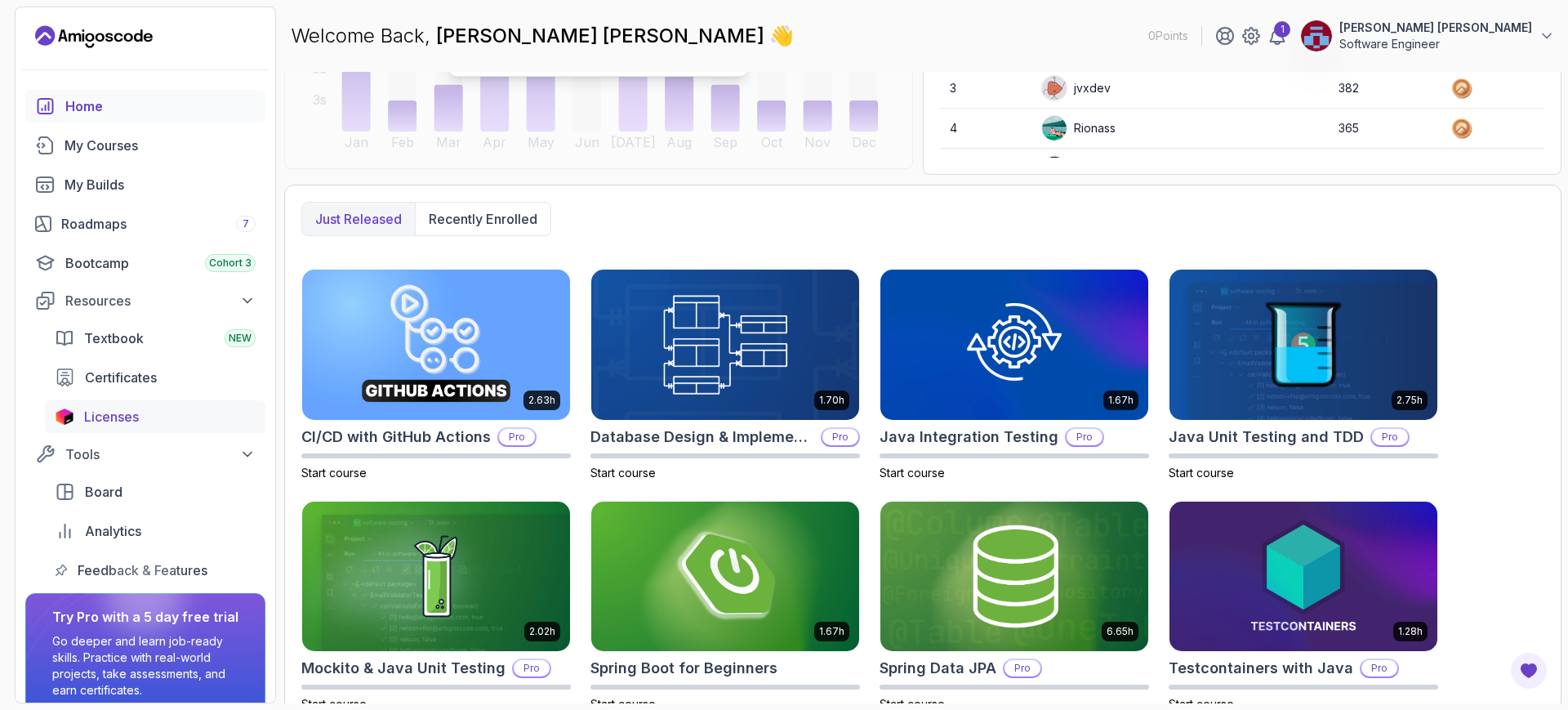
click at [138, 429] on link "Licenses" at bounding box center [154, 417] width 220 height 33
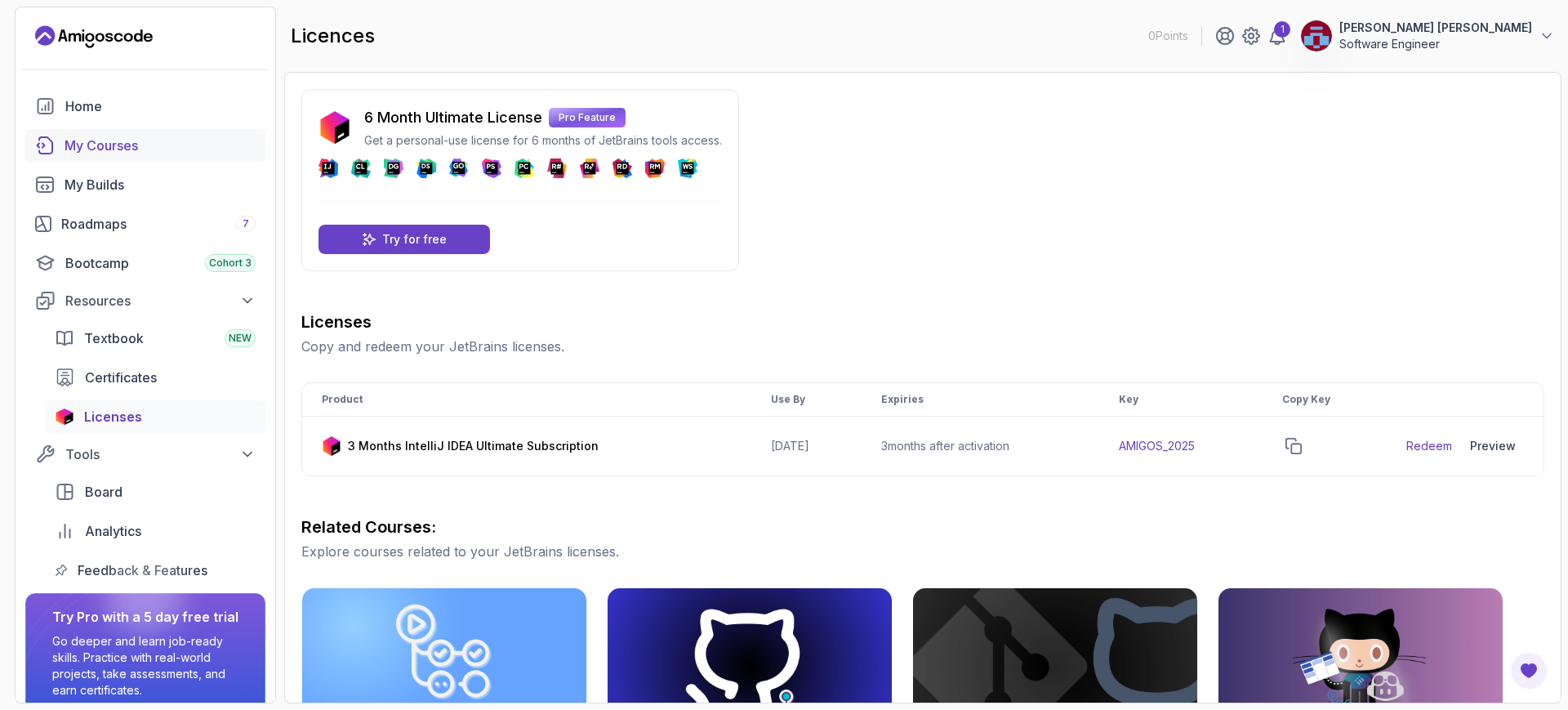
click at [159, 148] on div "My Courses" at bounding box center [160, 145] width 191 height 20
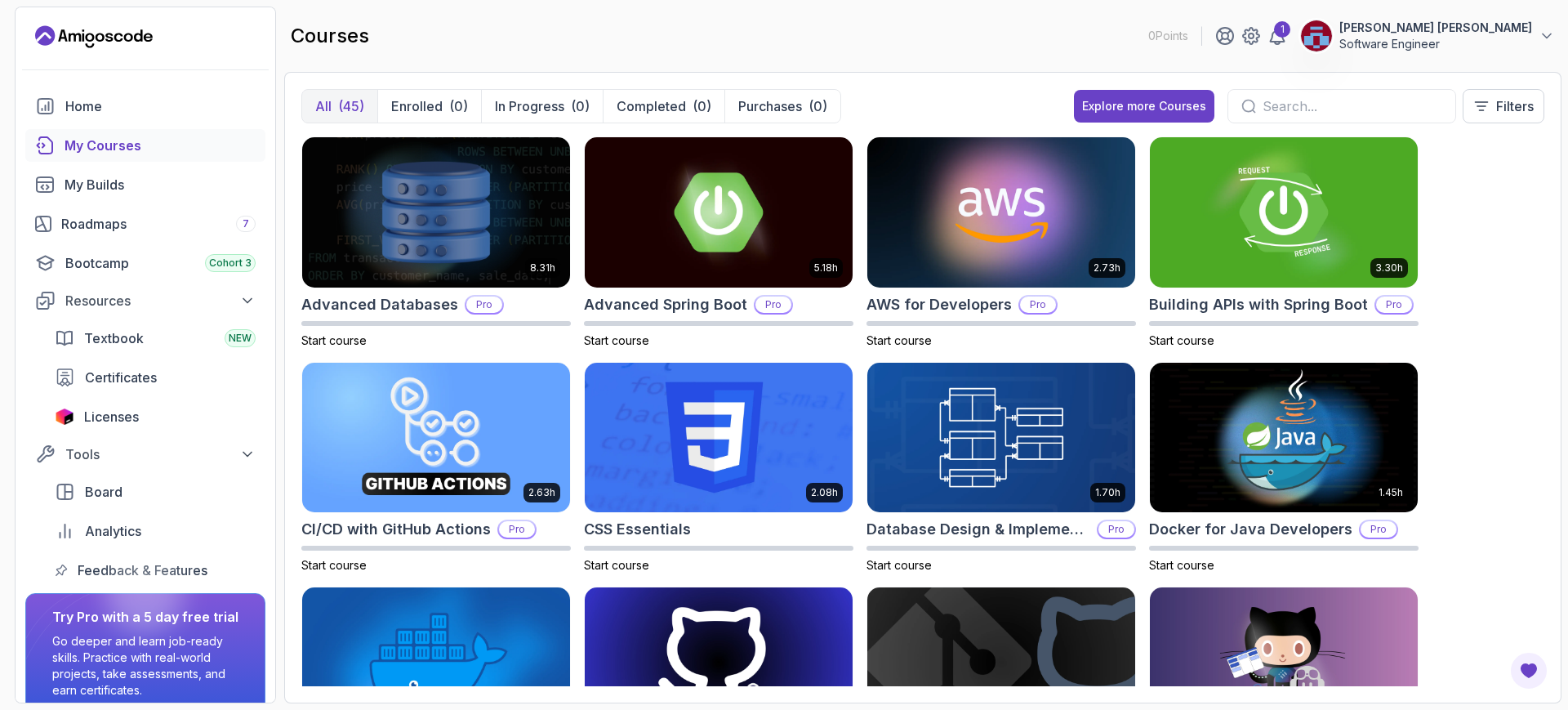
click at [1461, 394] on div "8.31h Advanced Databases Pro Start course 5.18h Advanced Spring Boot Pro Start …" at bounding box center [923, 411] width 1243 height 550
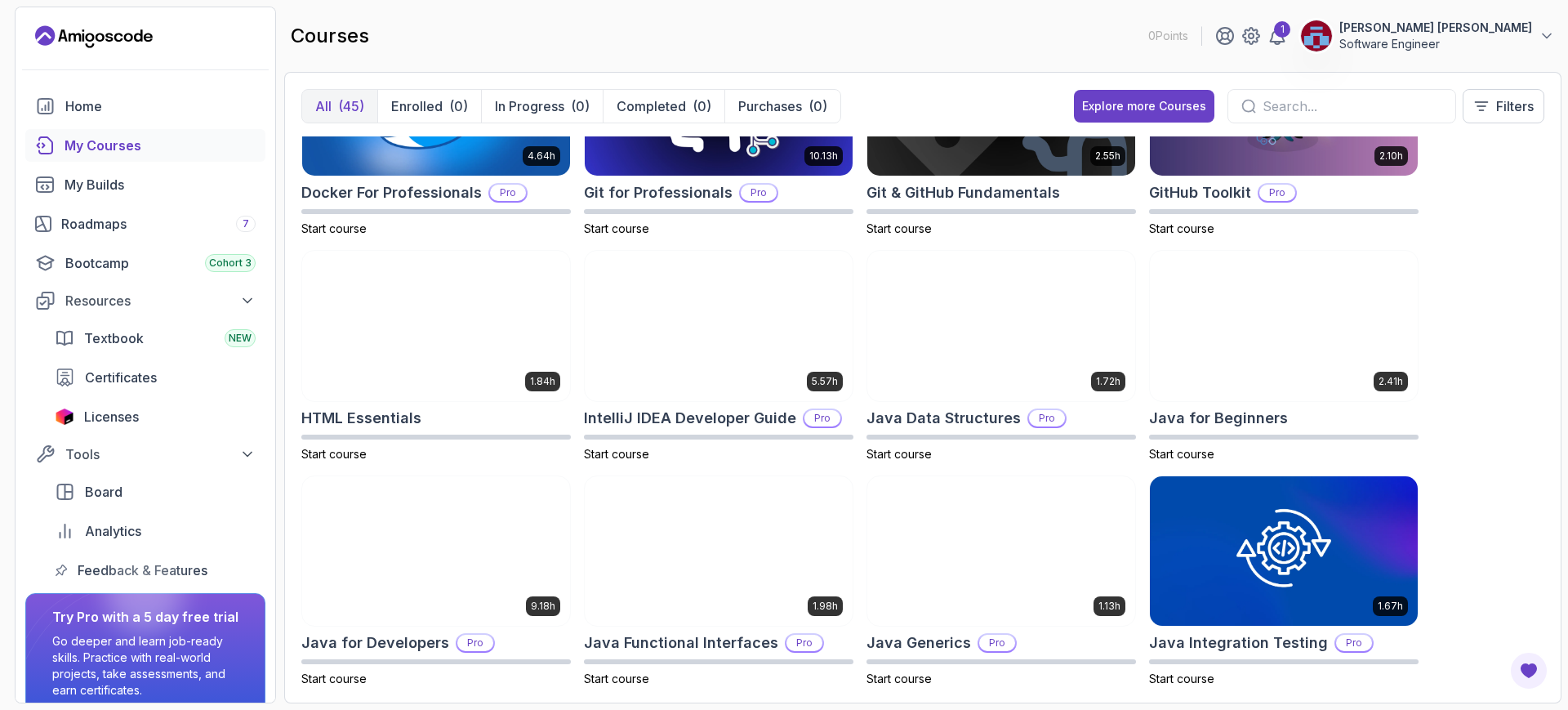
scroll to position [787, 0]
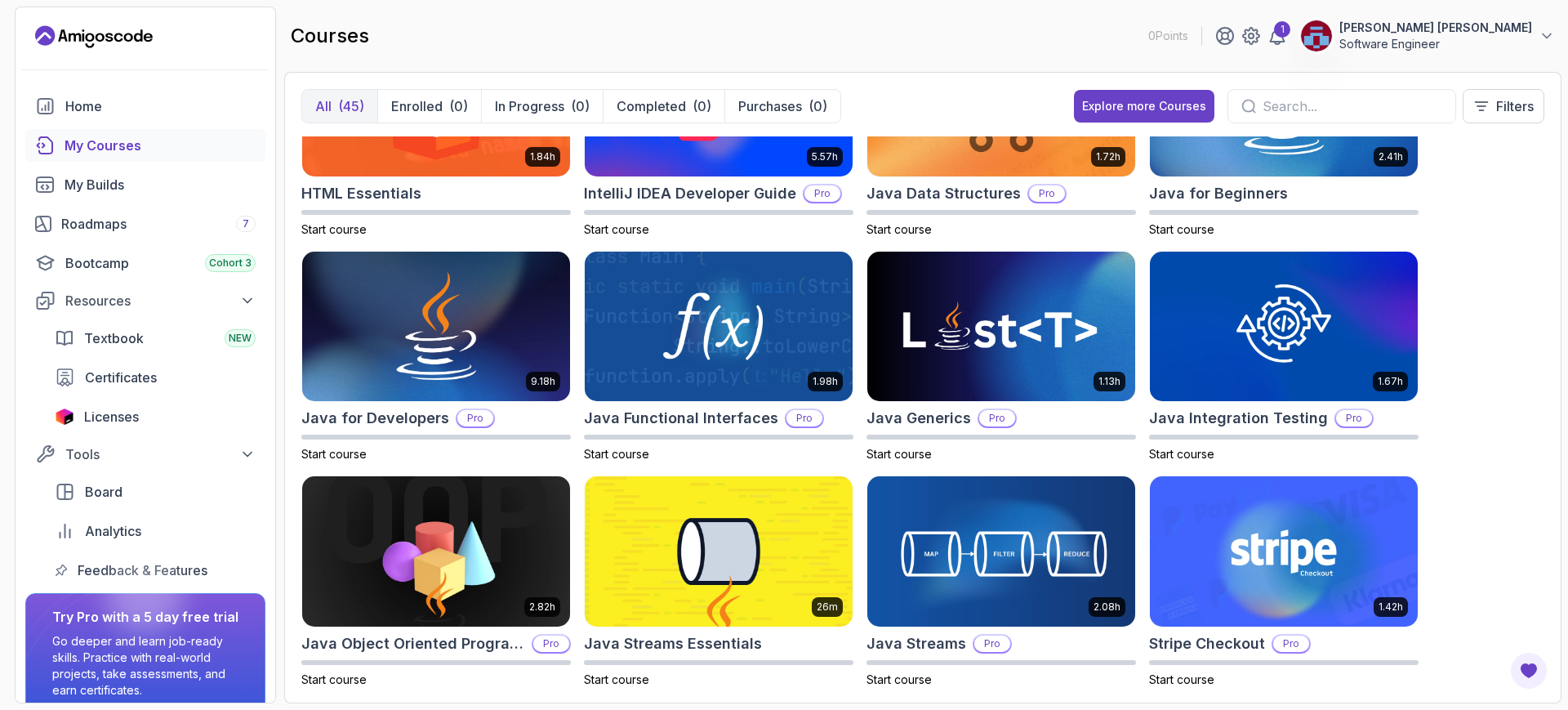
click at [1461, 394] on div "8.31h Advanced Databases Pro Start course 5.18h Advanced Spring Boot Pro Start …" at bounding box center [923, 411] width 1243 height 550
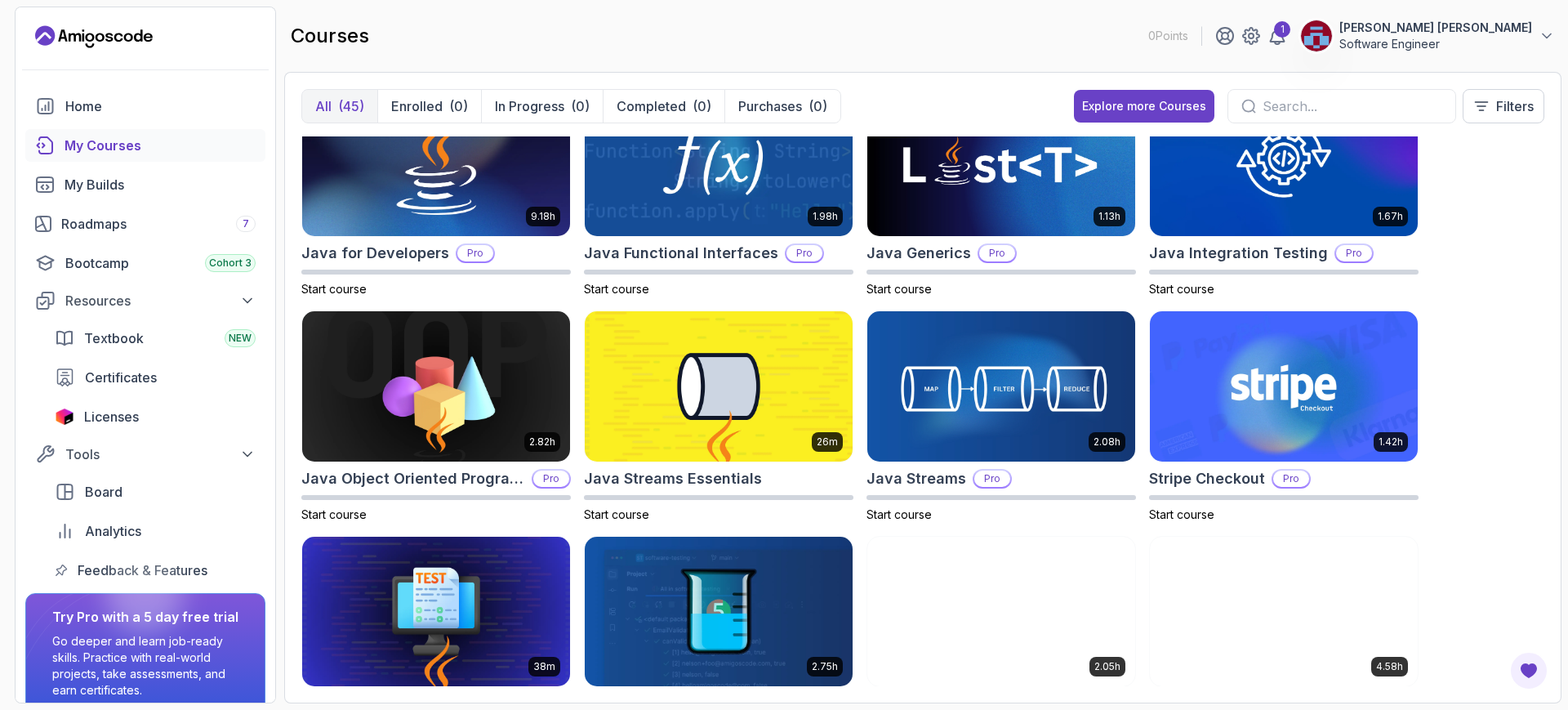
scroll to position [1012, 0]
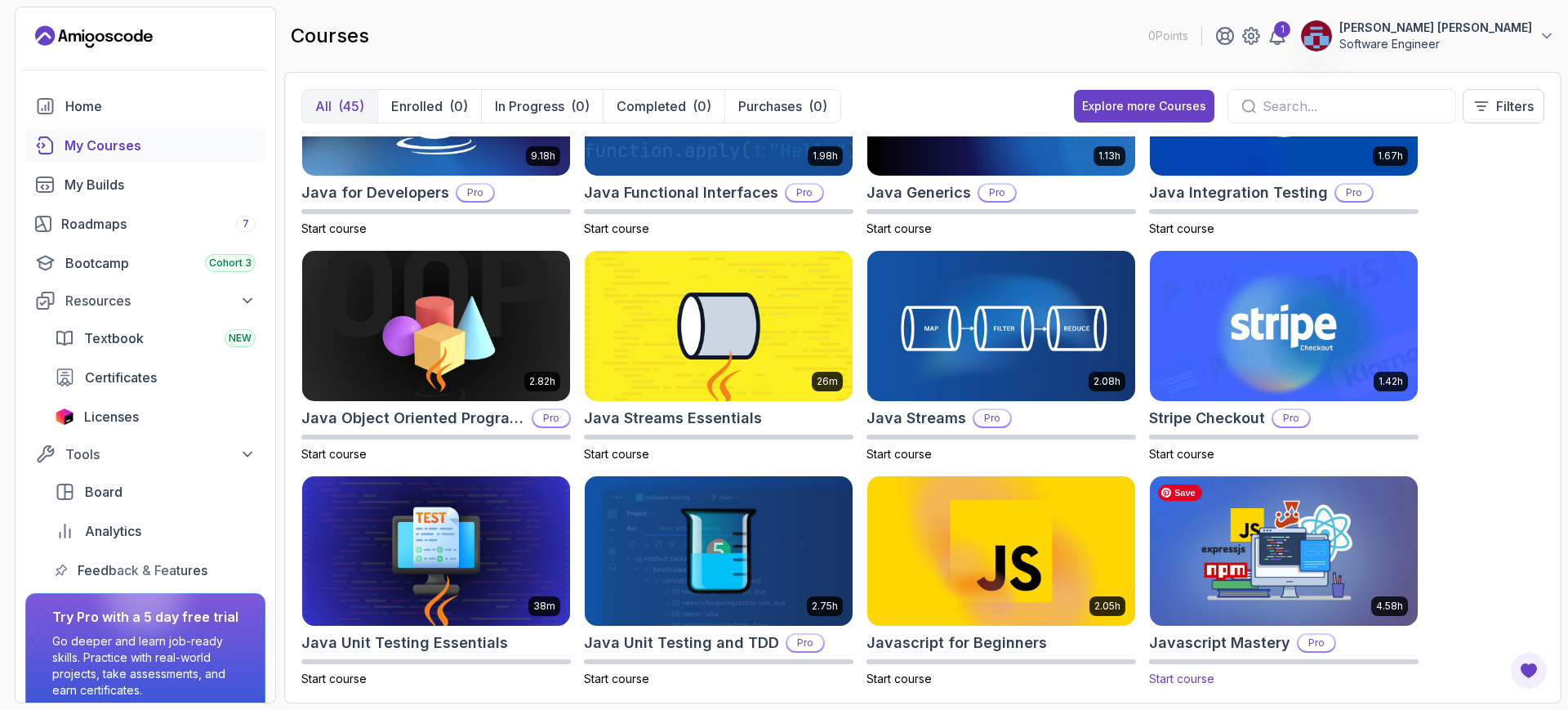
click at [1278, 530] on img at bounding box center [1284, 551] width 281 height 158
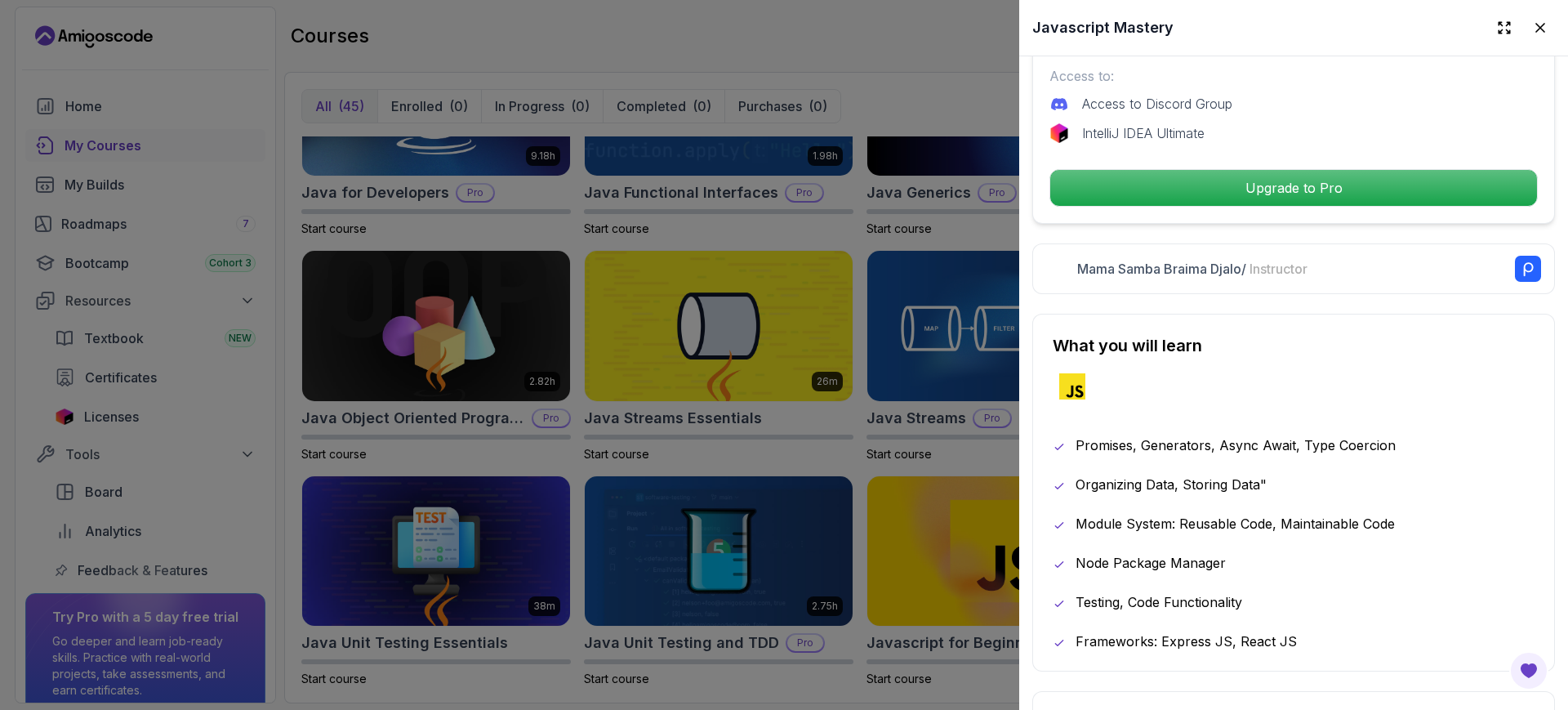
scroll to position [690, 0]
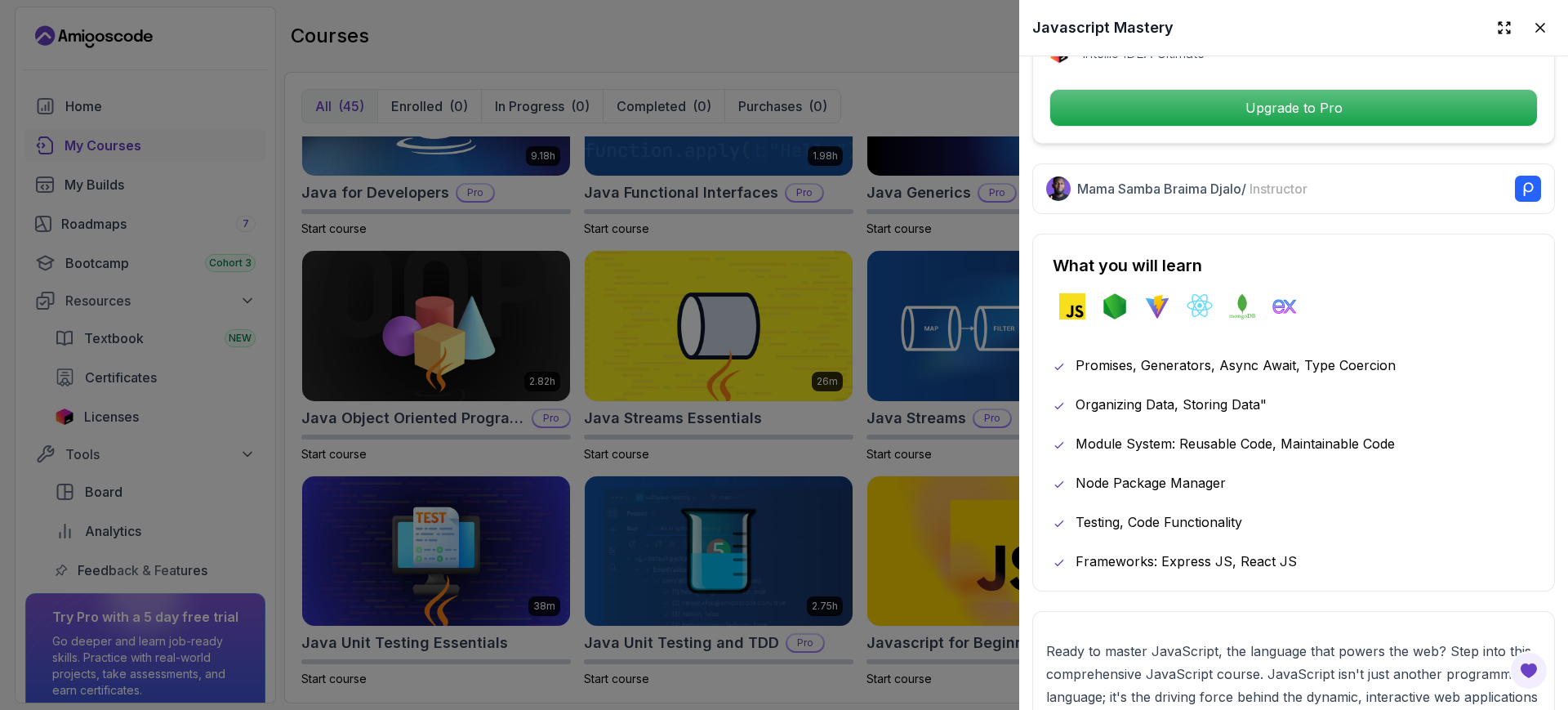
click at [854, 84] on div at bounding box center [784, 355] width 1568 height 710
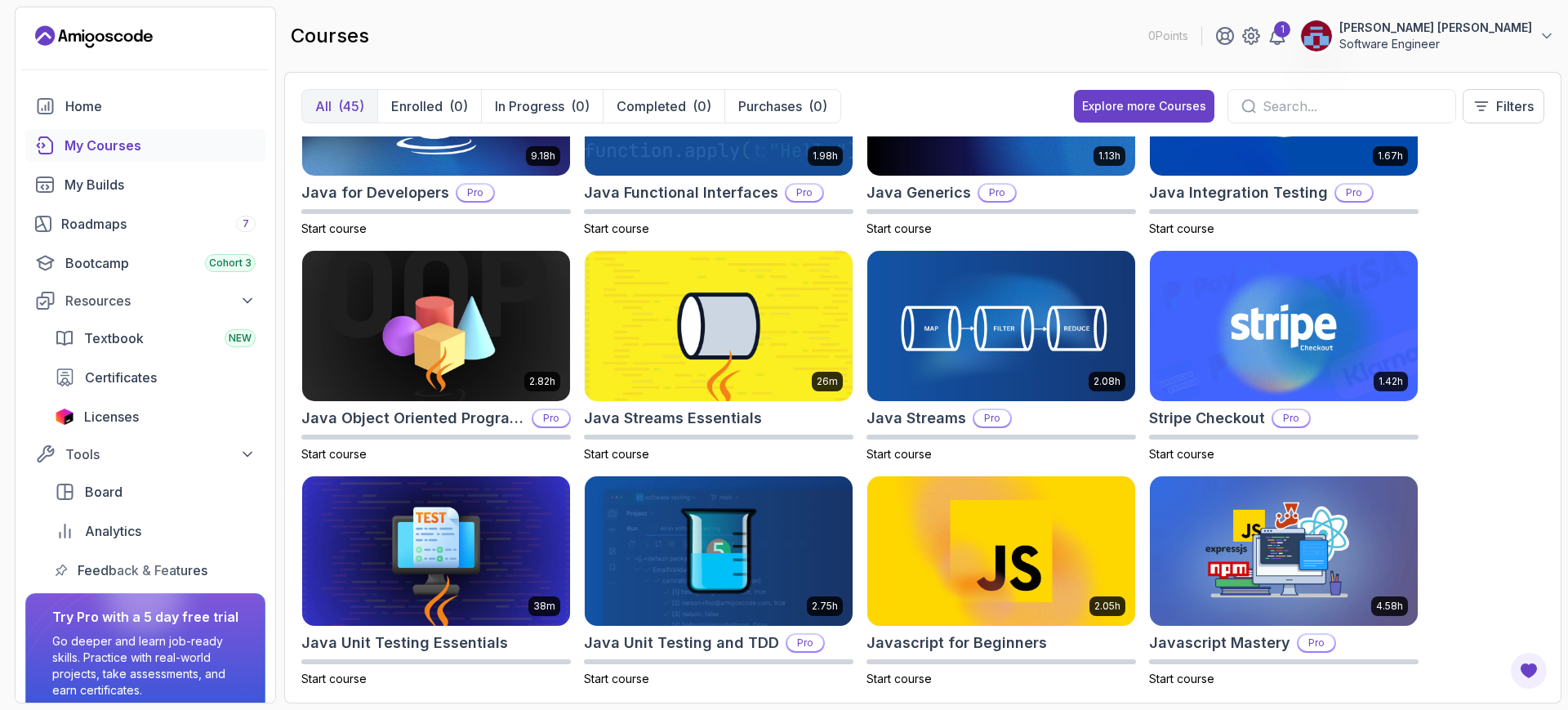
click at [126, 665] on p "Go deeper and learn job-ready skills. Practice with real-world projects, take a…" at bounding box center [145, 666] width 186 height 65
click at [118, 628] on div "Try Pro with a 5 day free trial Go deeper and learn job-ready skills. Practice …" at bounding box center [145, 653] width 186 height 92
click at [1517, 410] on div "8.31h Advanced Databases Pro Start course 5.18h Advanced Spring Boot Pro Start …" at bounding box center [923, 411] width 1243 height 550
click at [133, 221] on div "Roadmaps 7" at bounding box center [158, 224] width 194 height 20
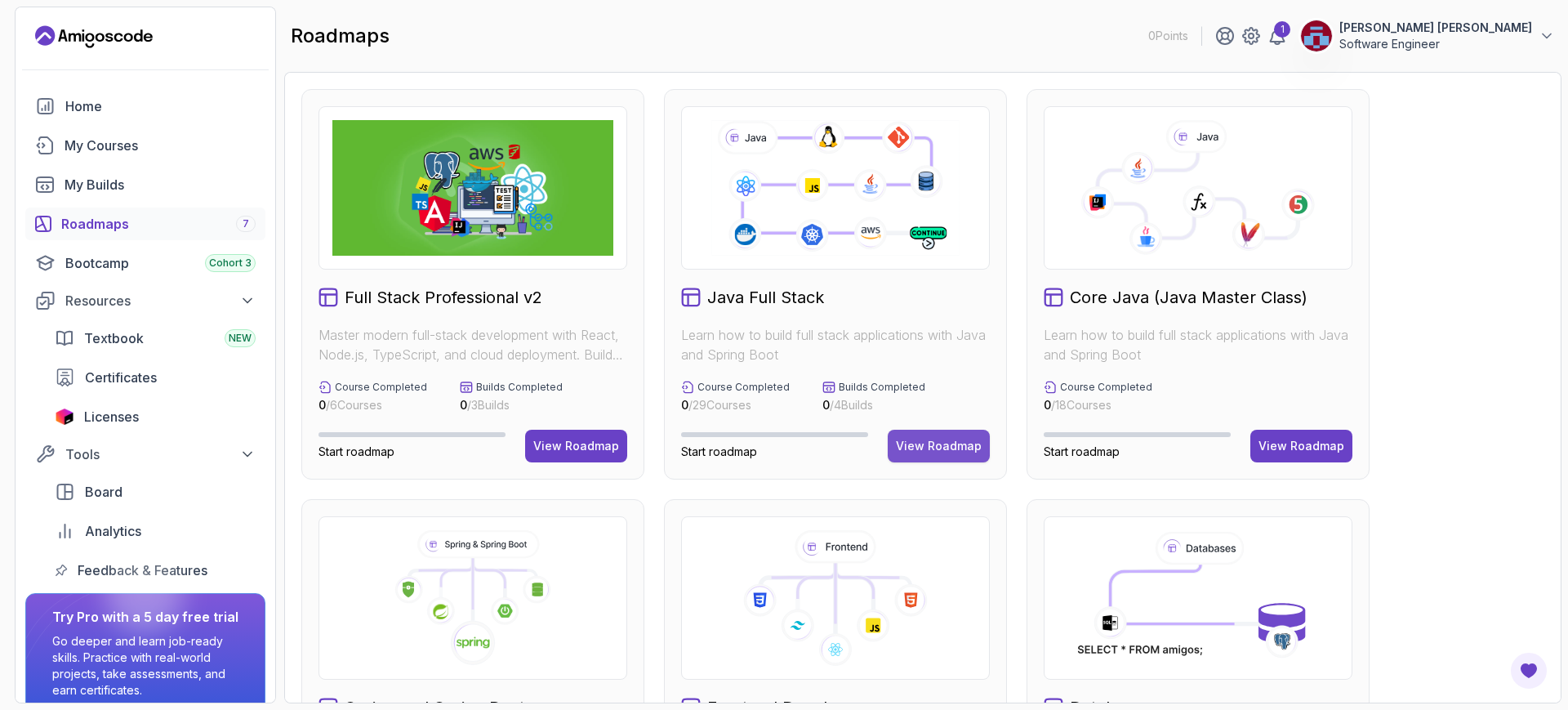
click at [942, 429] on button "View Roadmap" at bounding box center [938, 446] width 102 height 33
